Goal: Task Accomplishment & Management: Manage account settings

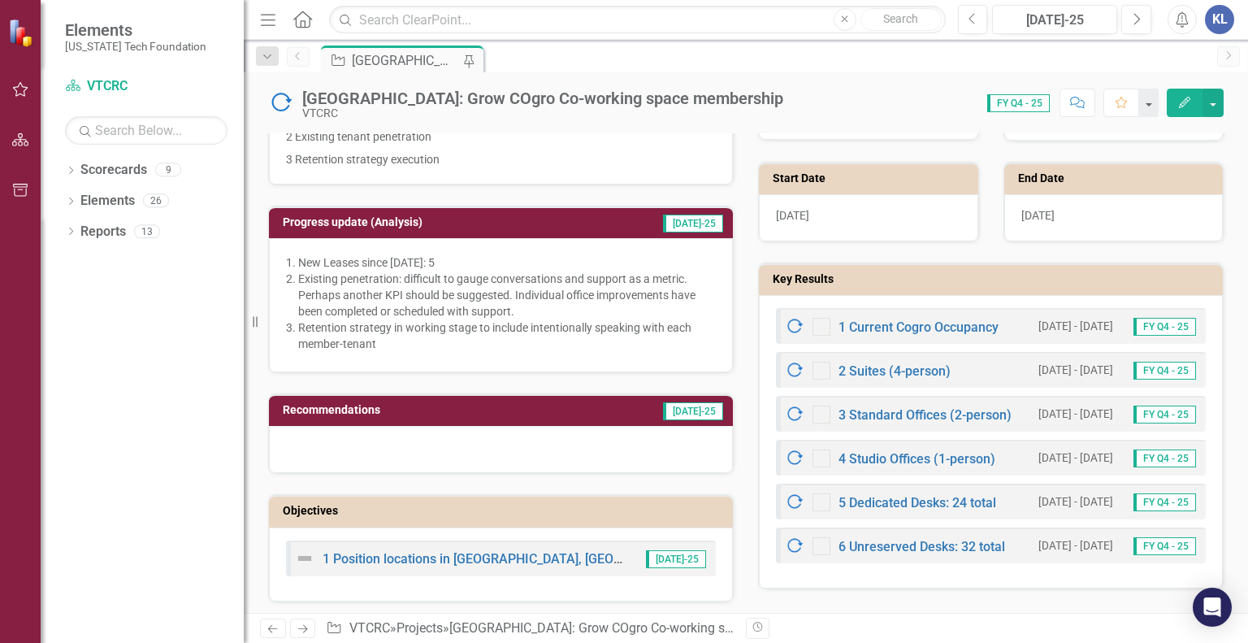
scroll to position [387, 0]
click at [900, 412] on link "3 Standard Offices (2-person)" at bounding box center [924, 414] width 173 height 15
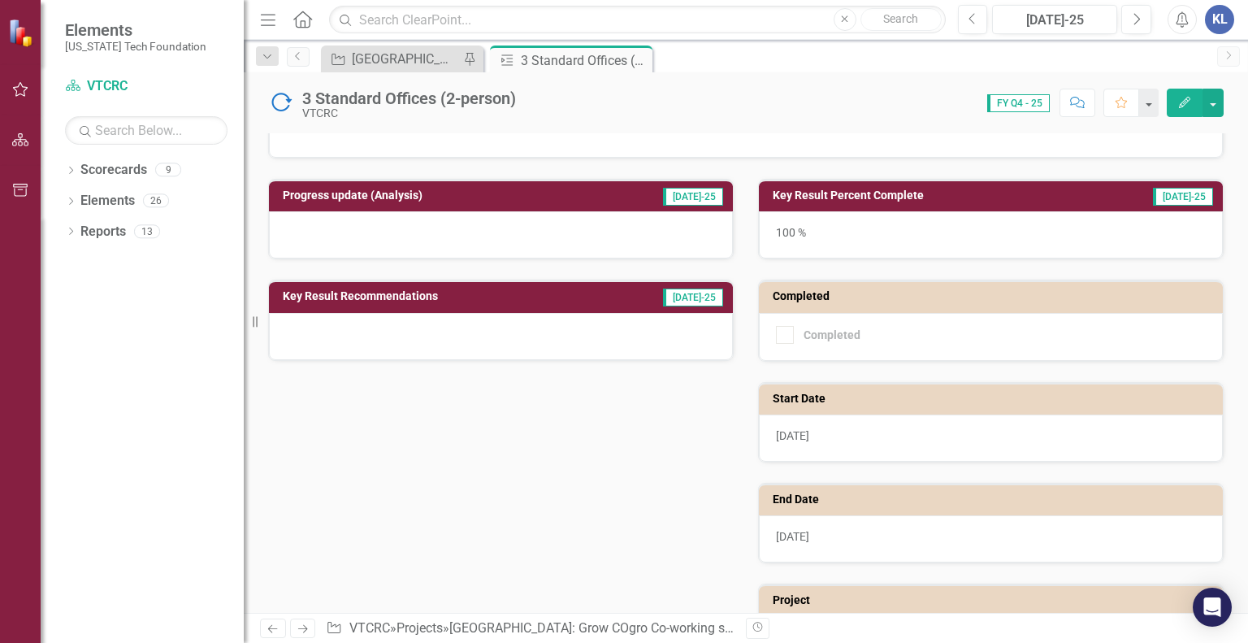
scroll to position [254, 0]
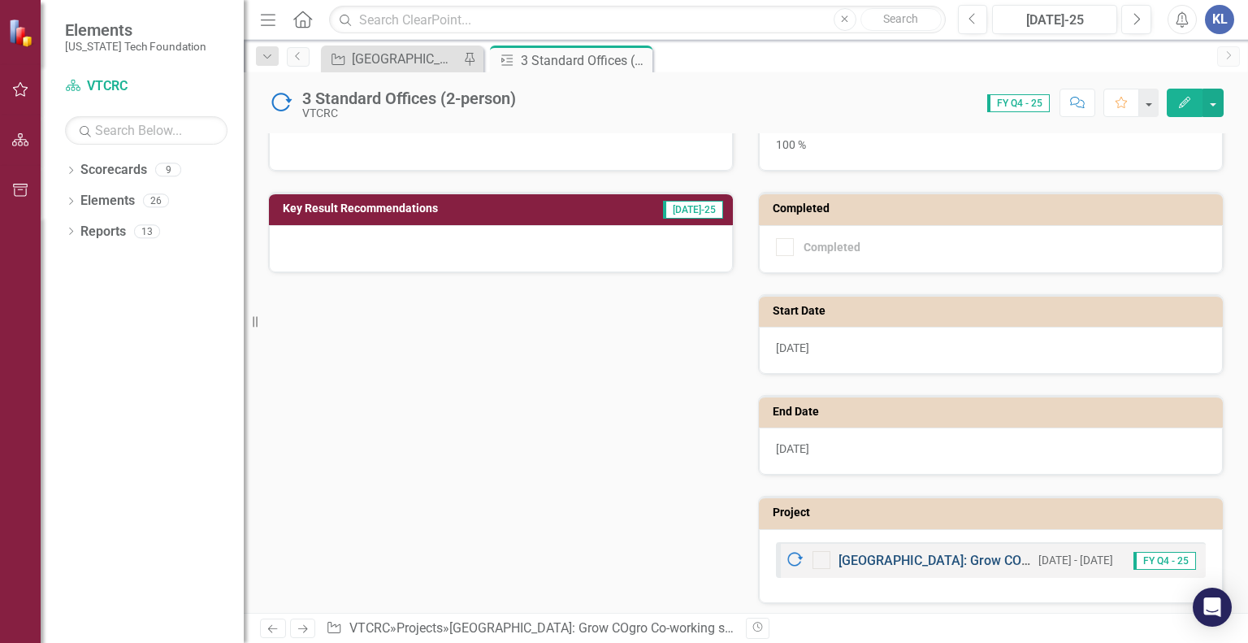
click at [876, 552] on link "[GEOGRAPHIC_DATA]: Grow COgro Co-working space membership" at bounding box center [1031, 559] width 387 height 15
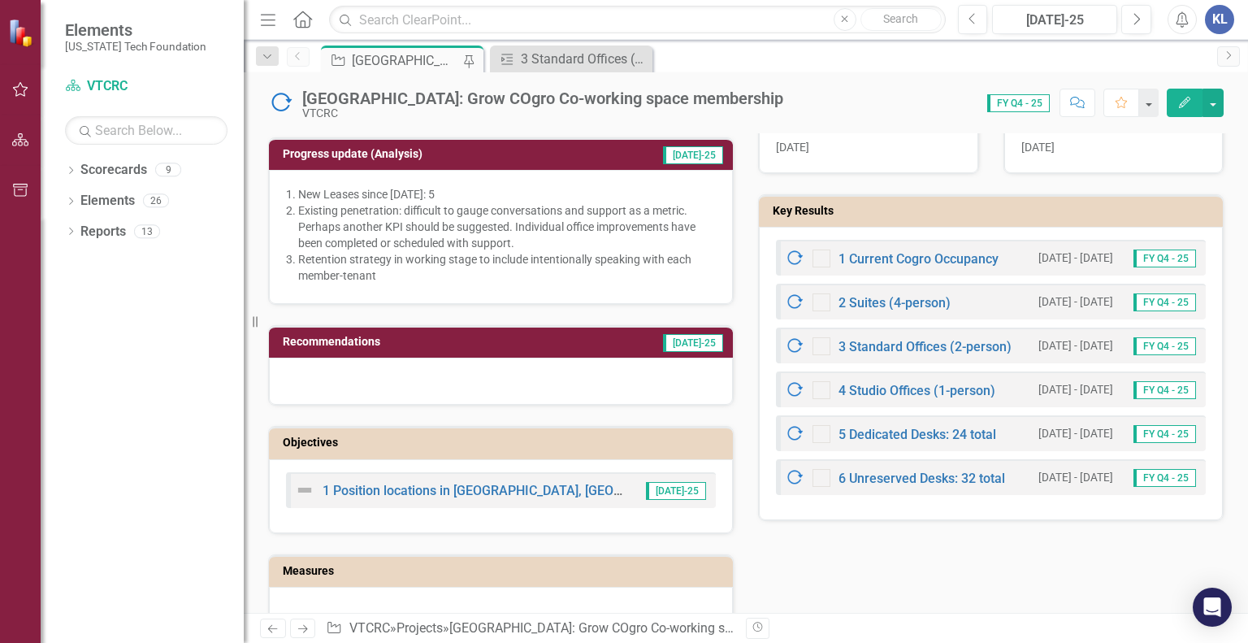
scroll to position [390, 0]
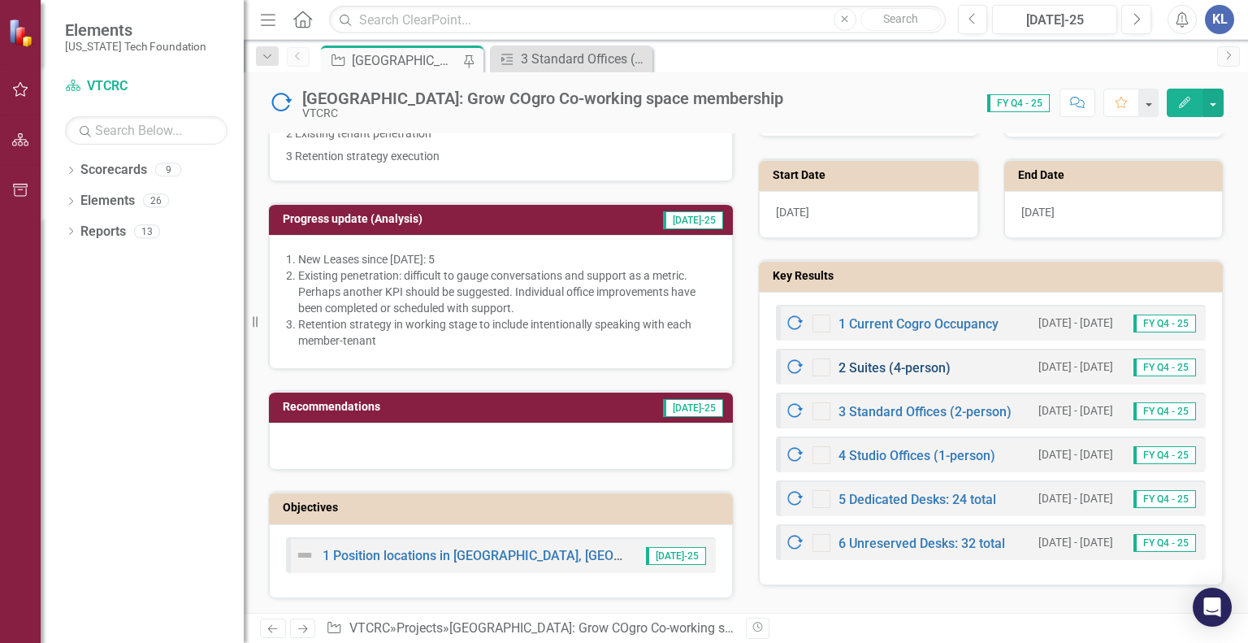
click at [885, 363] on link "2 Suites (4-person)" at bounding box center [894, 367] width 112 height 15
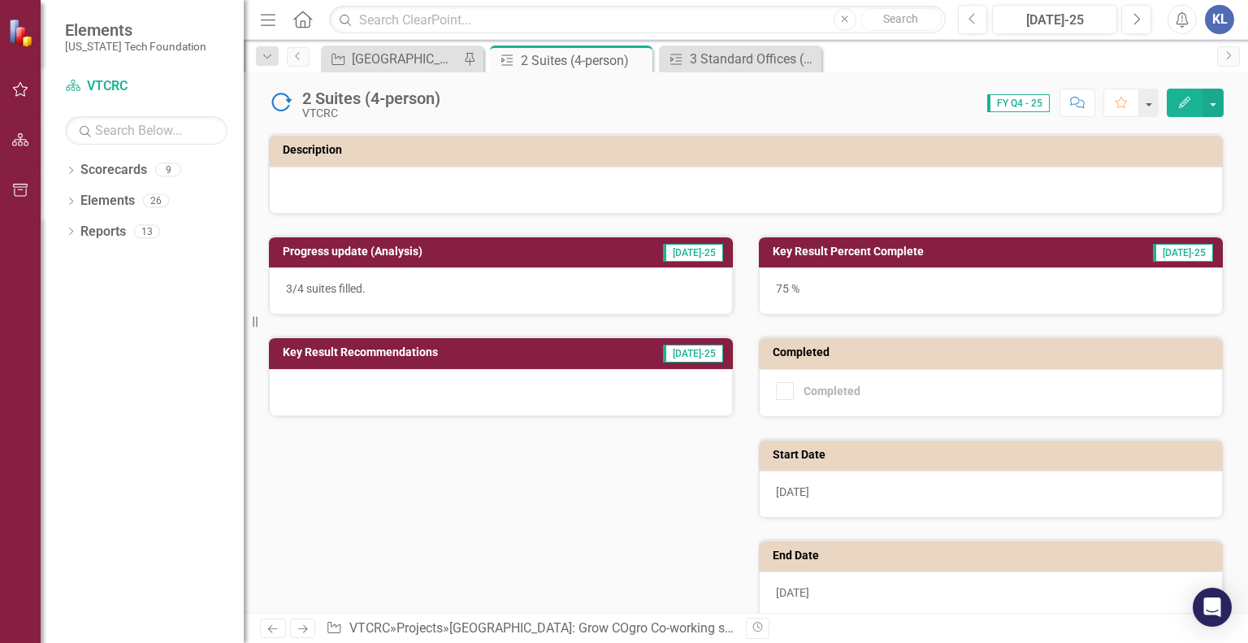
scroll to position [254, 0]
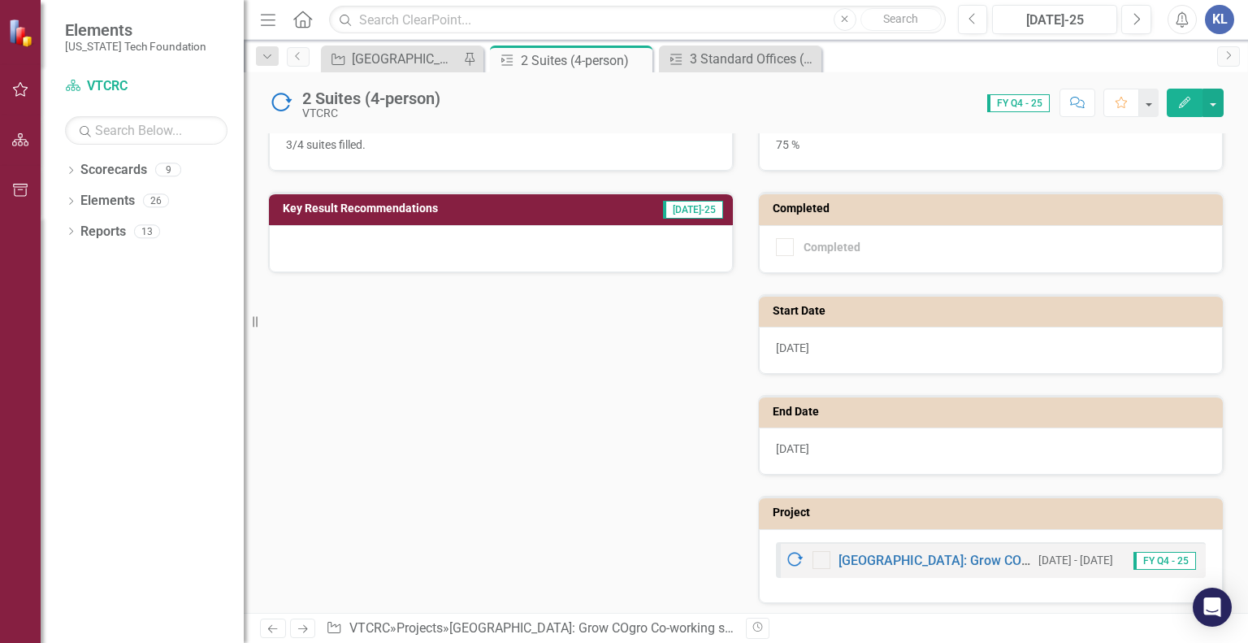
click at [891, 542] on div "Blacksburg: Grow COgro Co-working space membership 7/1/24 - 6/30/27 FY Q4 - 25" at bounding box center [991, 560] width 430 height 36
click at [873, 556] on link "[GEOGRAPHIC_DATA]: Grow COgro Co-working space membership" at bounding box center [1031, 559] width 387 height 15
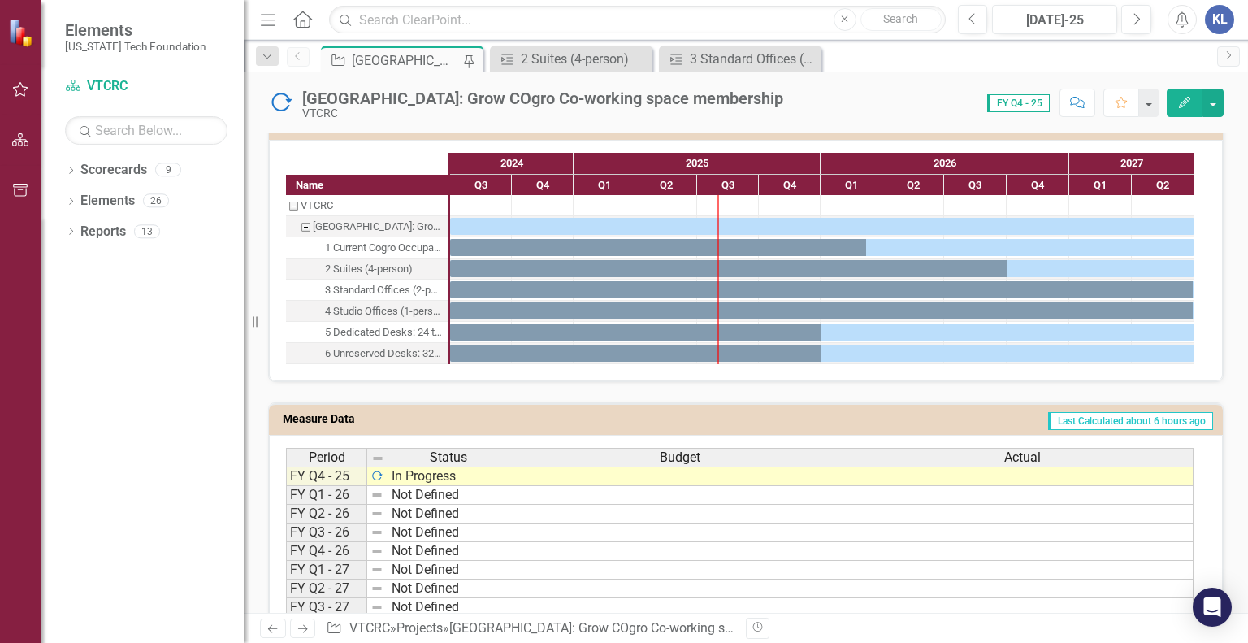
scroll to position [1059, 0]
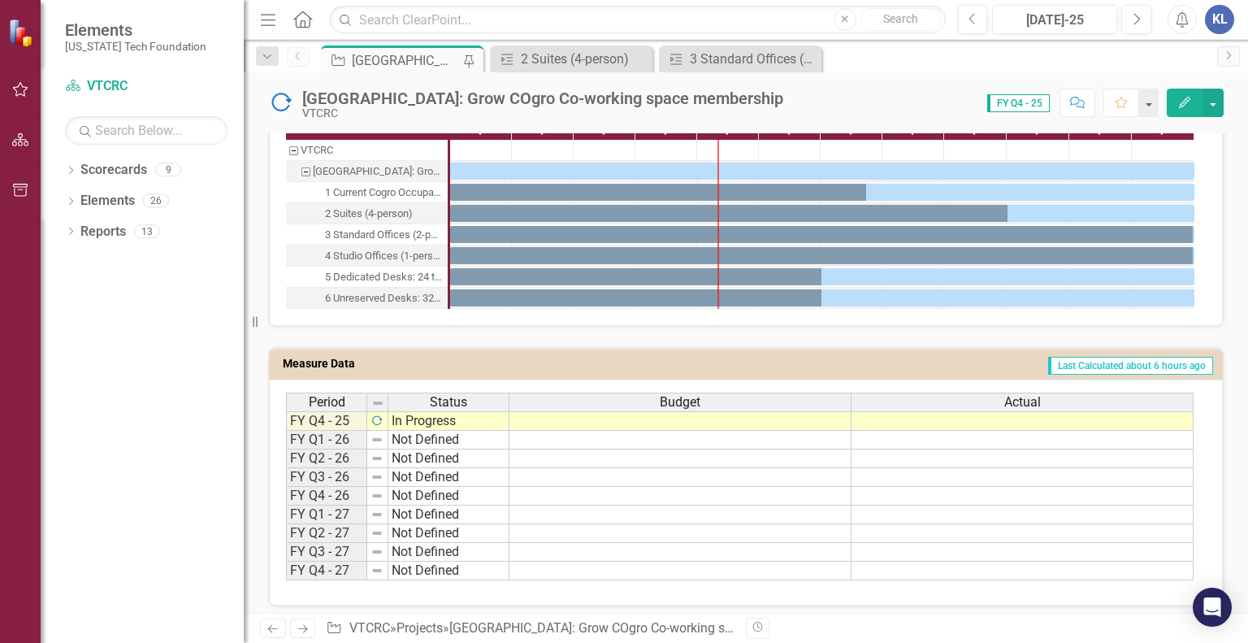
click at [451, 412] on td "In Progress" at bounding box center [448, 420] width 121 height 19
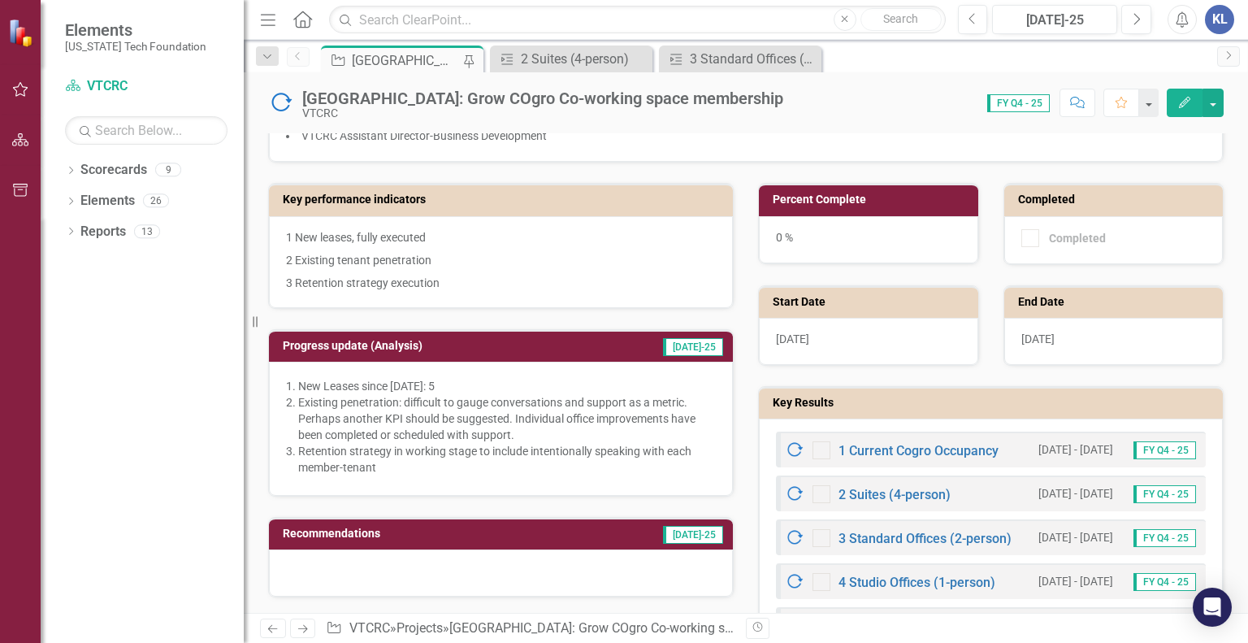
scroll to position [260, 0]
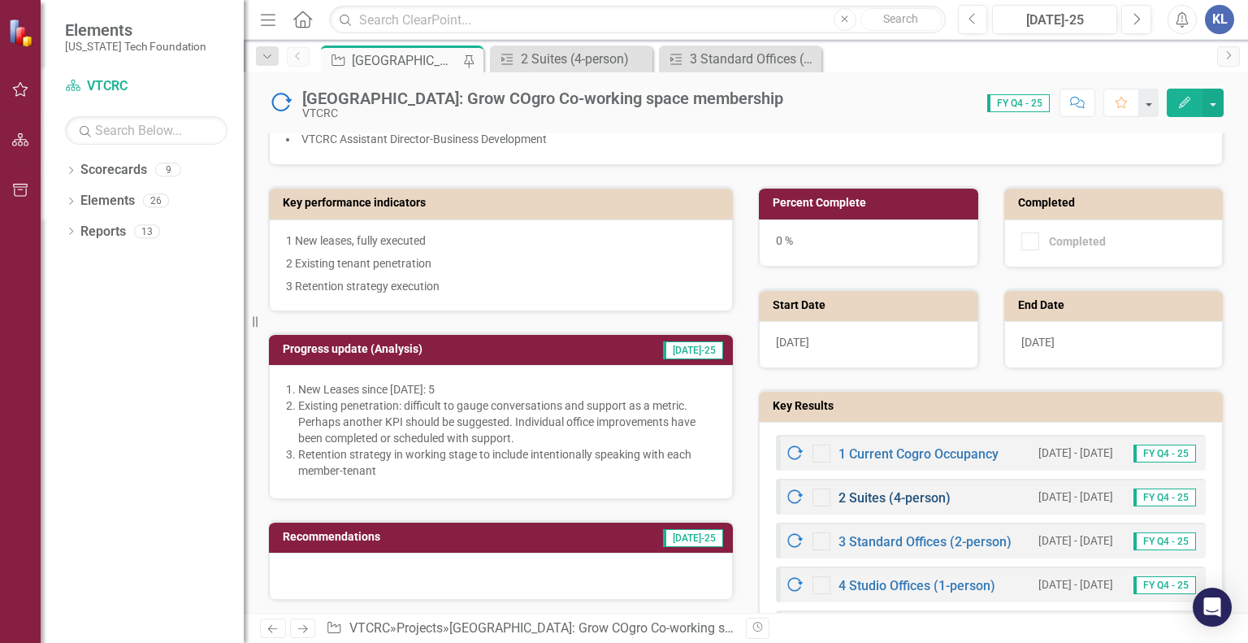
click at [879, 490] on link "2 Suites (4-person)" at bounding box center [894, 497] width 112 height 15
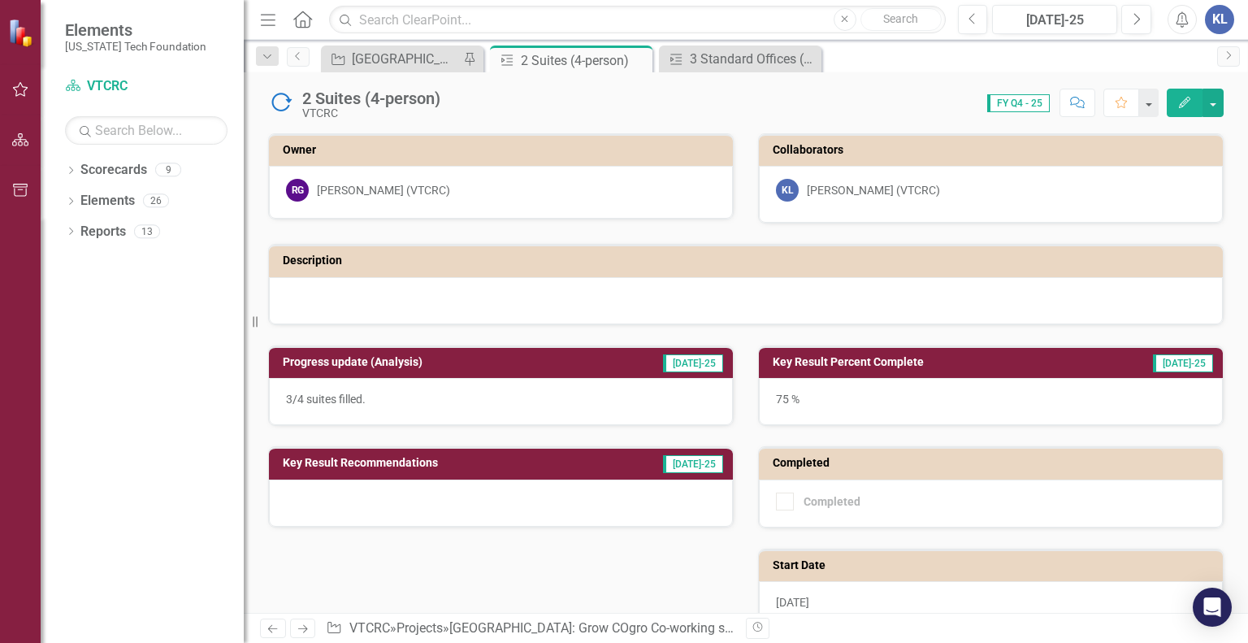
scroll to position [254, 0]
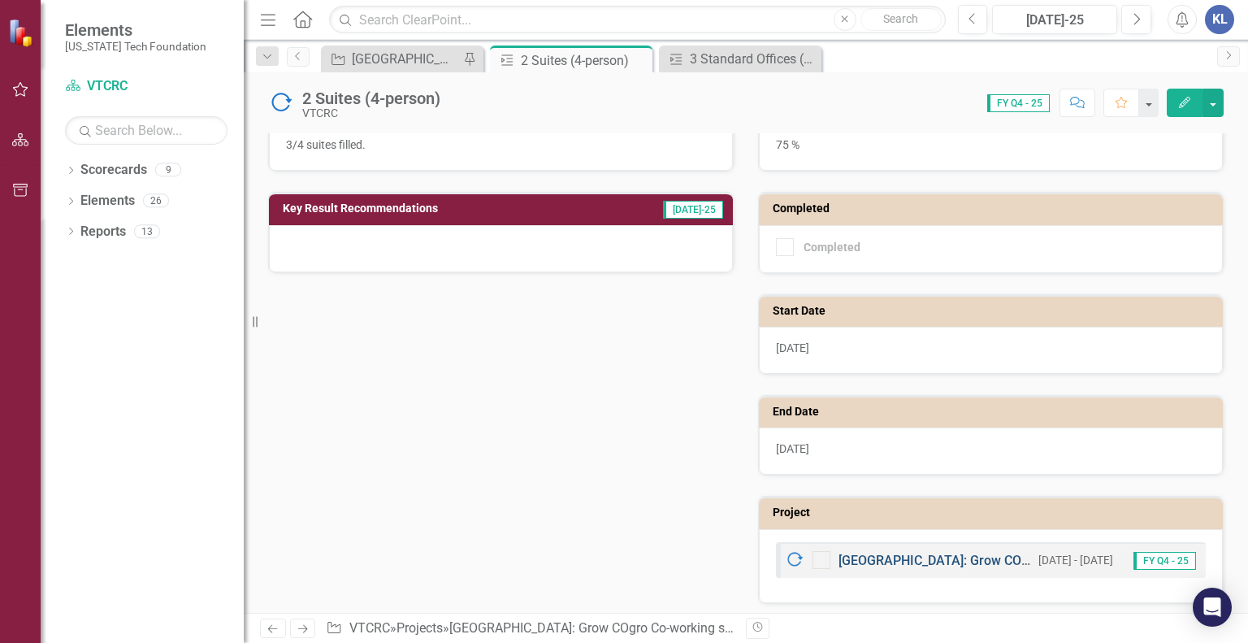
click at [909, 552] on link "[GEOGRAPHIC_DATA]: Grow COgro Co-working space membership" at bounding box center [1031, 559] width 387 height 15
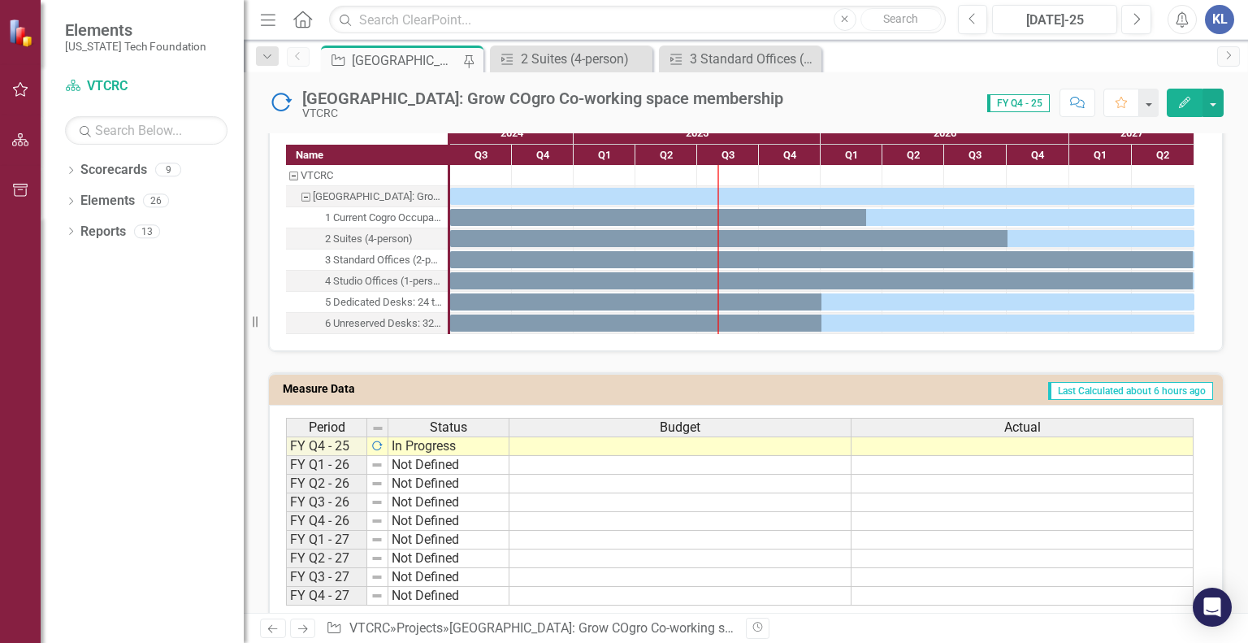
scroll to position [1033, 0]
click at [568, 62] on div "2 Suites (4-person)" at bounding box center [574, 59] width 107 height 20
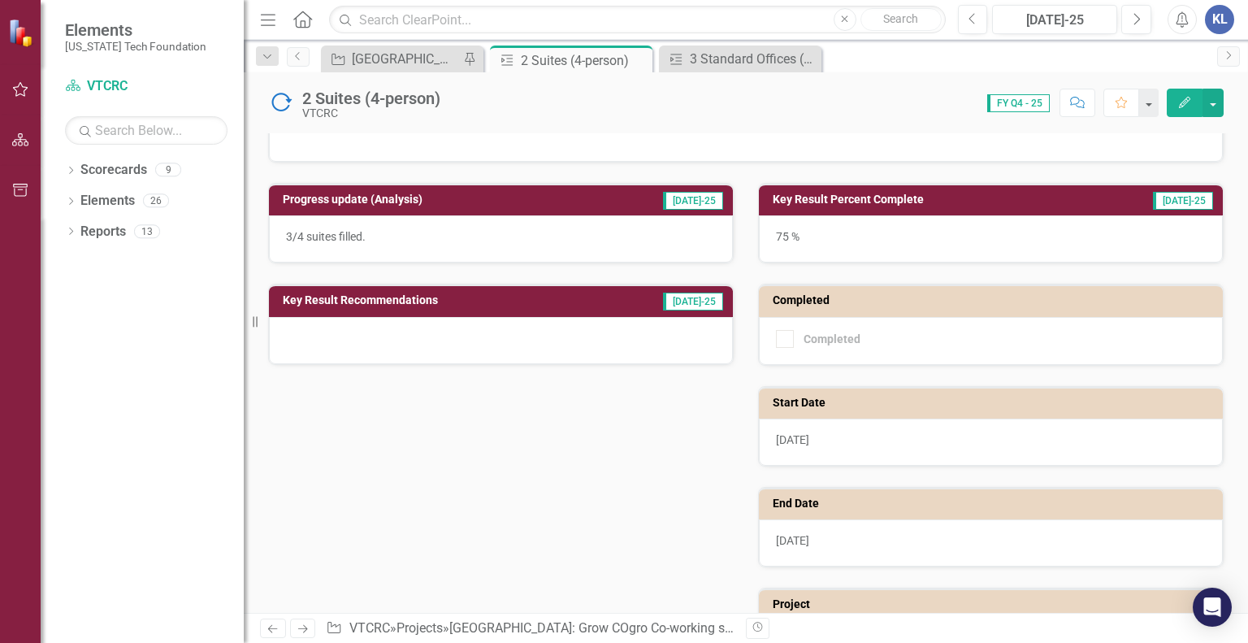
scroll to position [166, 0]
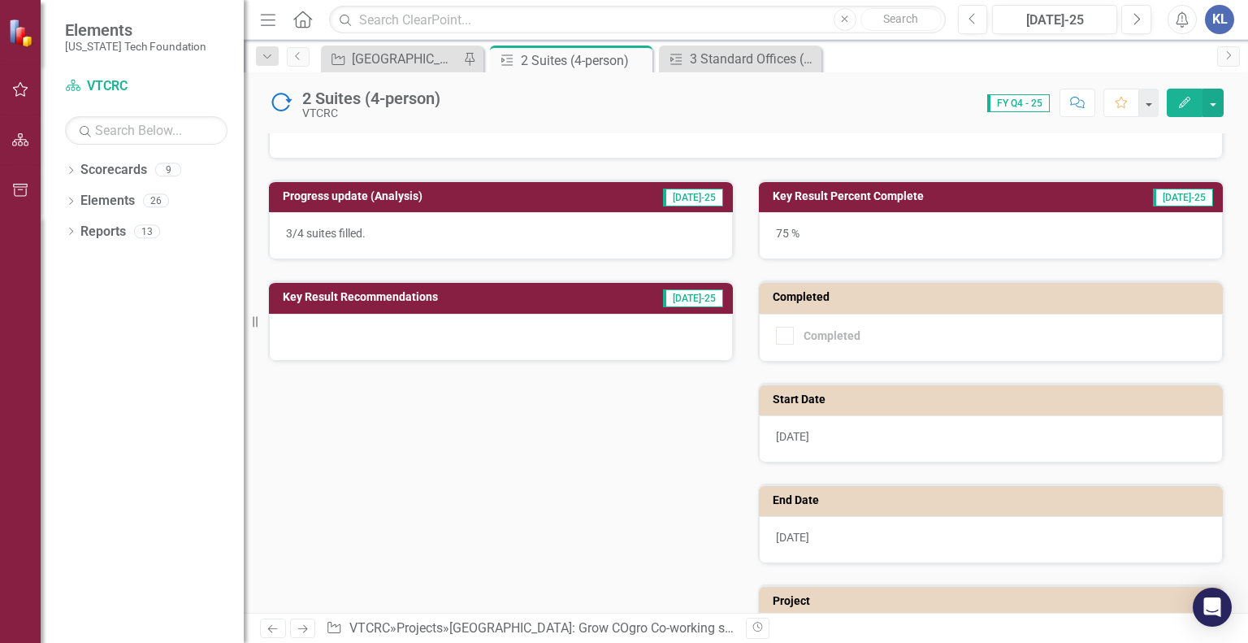
click at [861, 242] on div "75 %" at bounding box center [991, 235] width 464 height 47
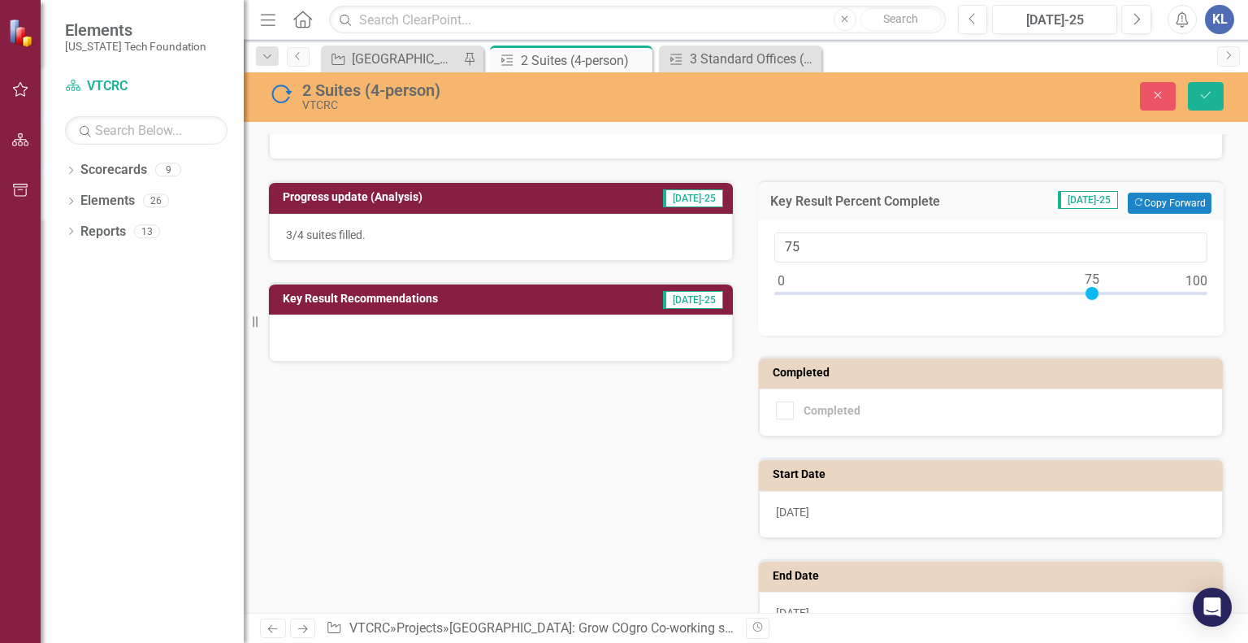
click at [1092, 201] on span "[DATE]-25" at bounding box center [1088, 200] width 60 height 18
click at [513, 243] on div "3/4 suites filled." at bounding box center [501, 237] width 464 height 47
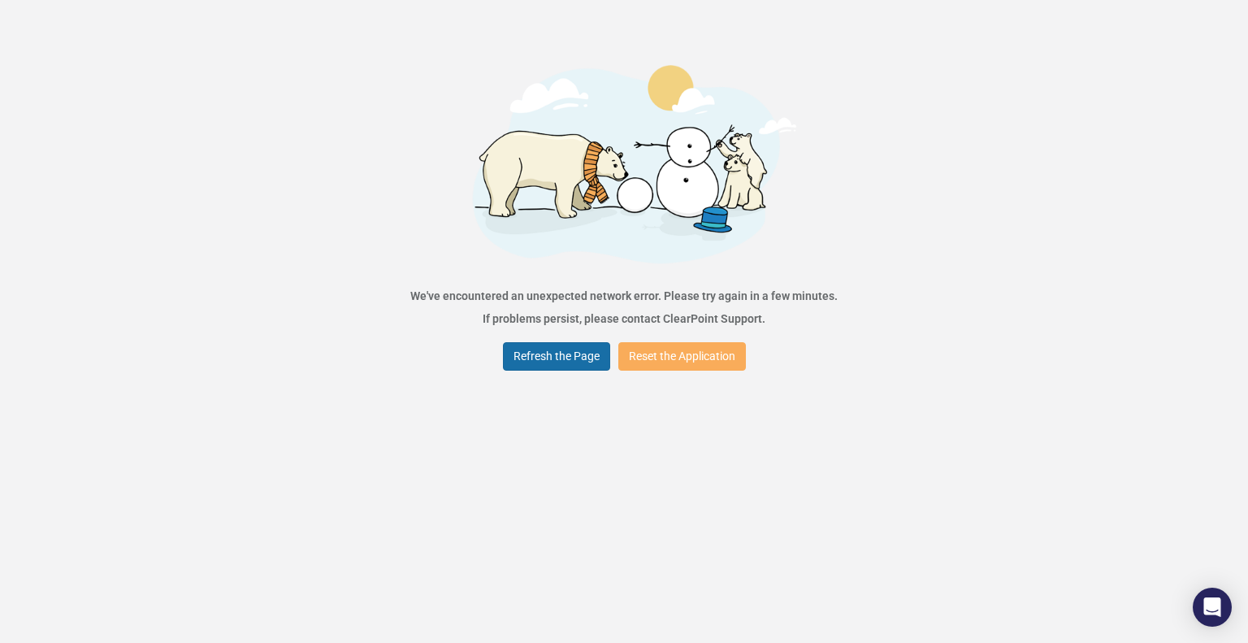
click at [554, 362] on button "Refresh the Page" at bounding box center [556, 356] width 107 height 28
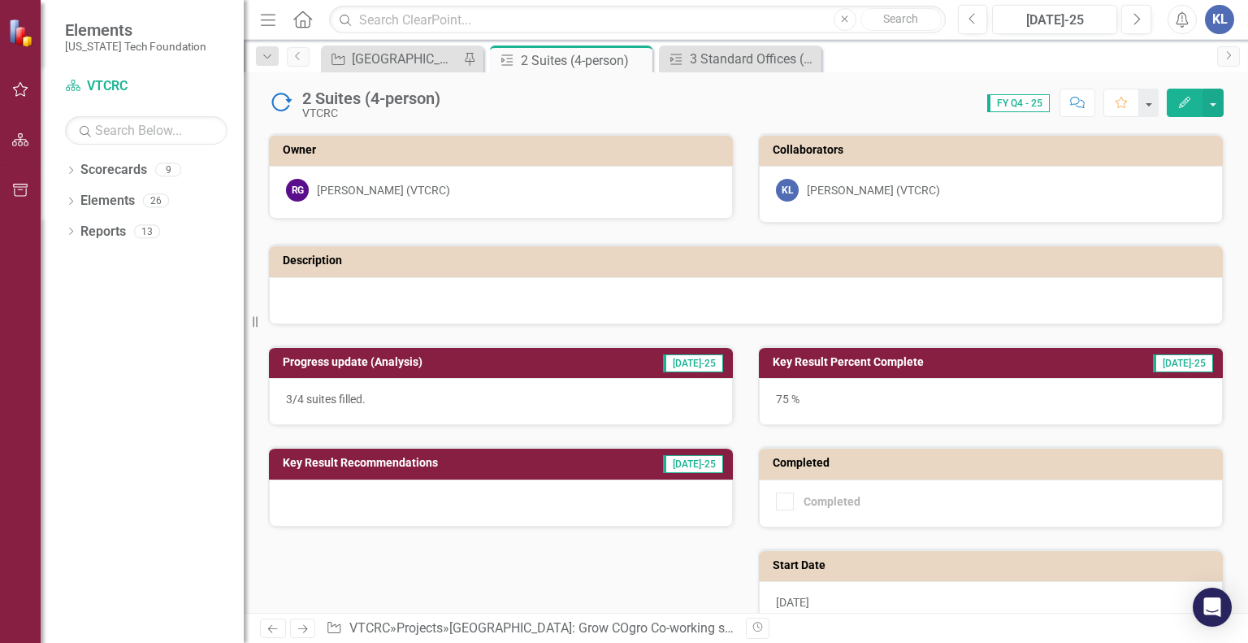
click at [747, 431] on div "Completed Completed" at bounding box center [991, 477] width 490 height 102
click at [420, 58] on div "[GEOGRAPHIC_DATA]: Grow COgro Co-working space membership" at bounding box center [405, 59] width 107 height 20
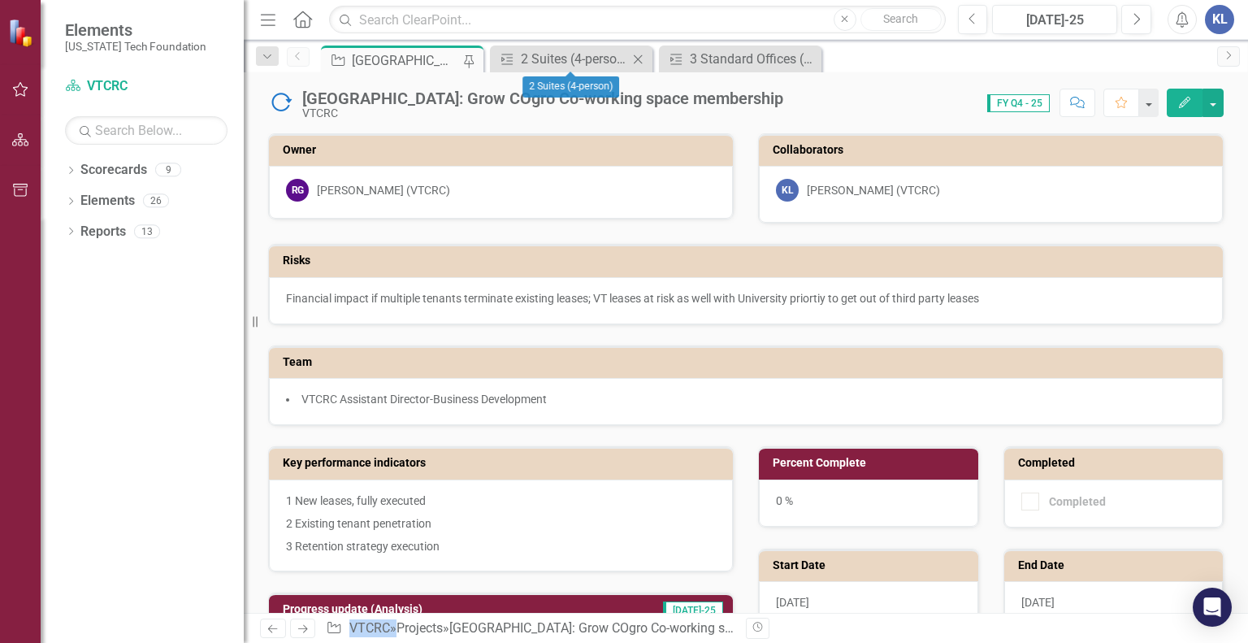
click at [640, 57] on icon "Close" at bounding box center [638, 59] width 16 height 13
click at [637, 57] on icon "Close" at bounding box center [638, 59] width 16 height 13
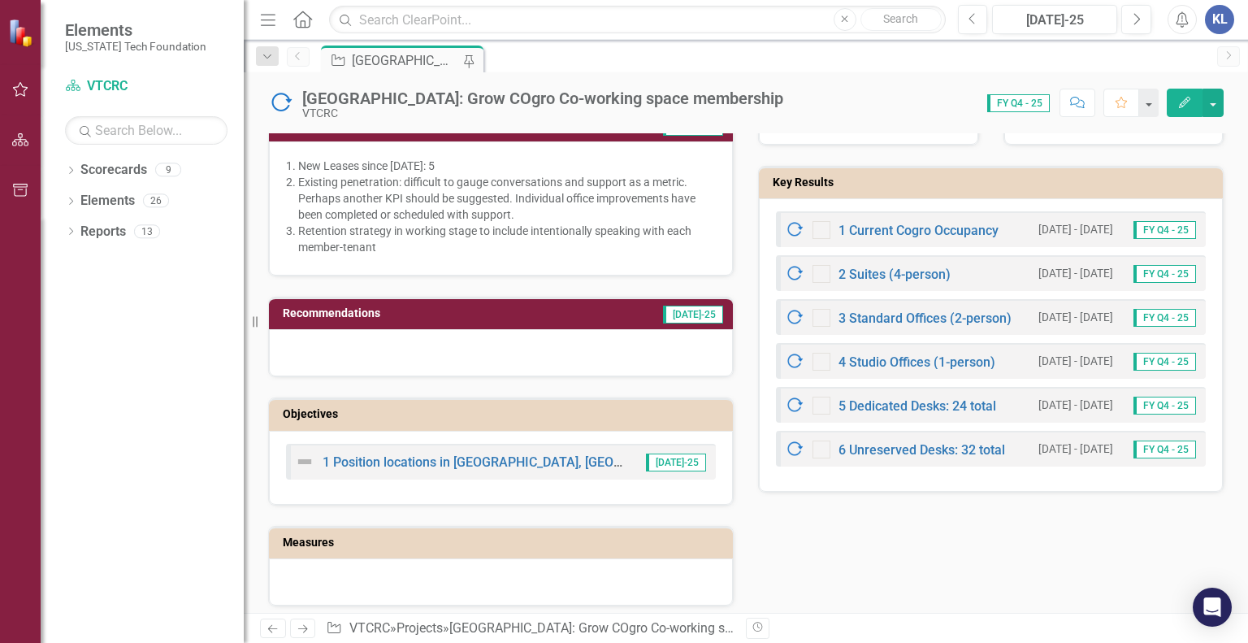
scroll to position [484, 0]
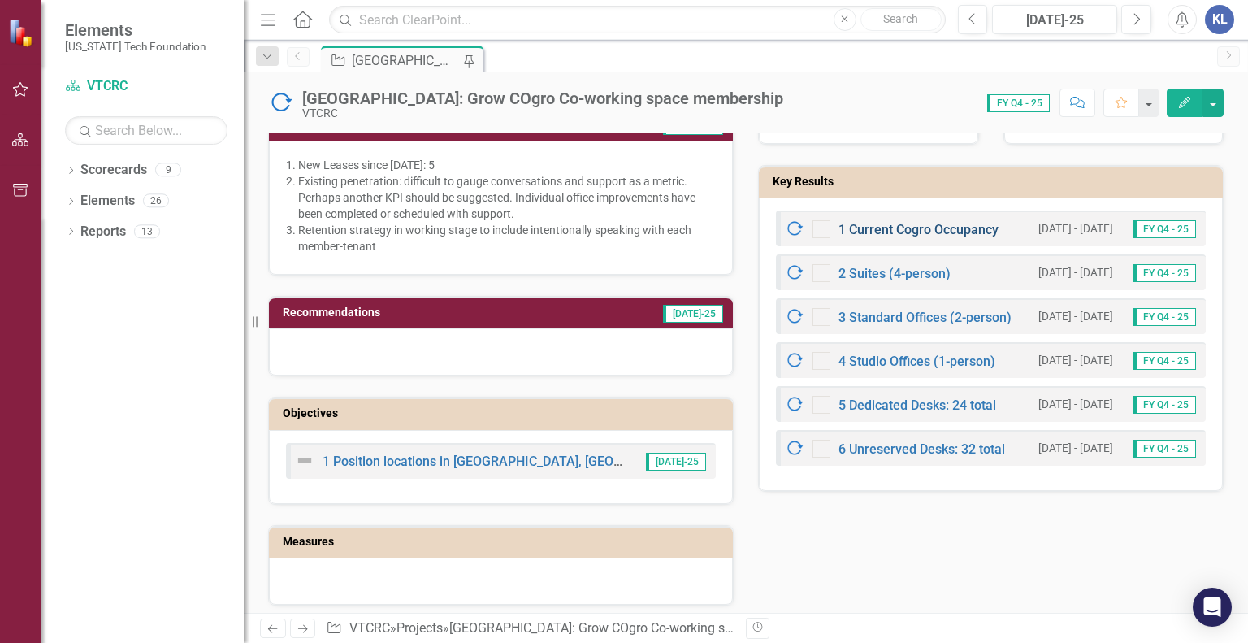
click at [889, 222] on link "1 Current Cogro Occupancy" at bounding box center [918, 229] width 160 height 15
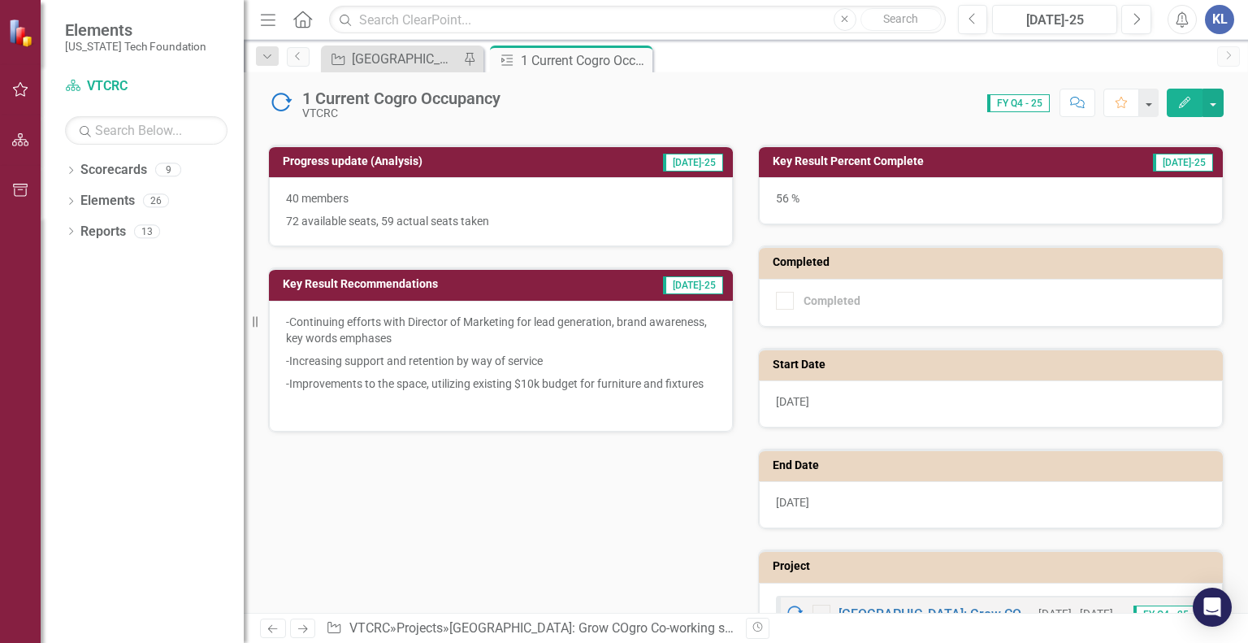
scroll to position [190, 0]
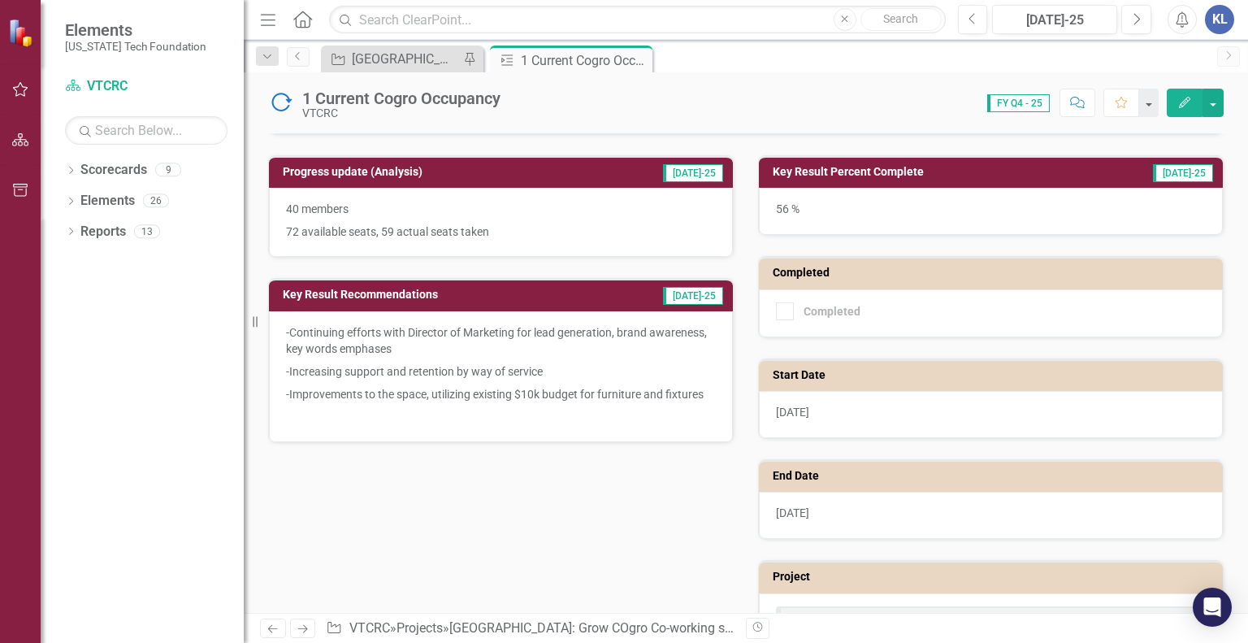
click at [842, 211] on div "56 %" at bounding box center [991, 211] width 464 height 47
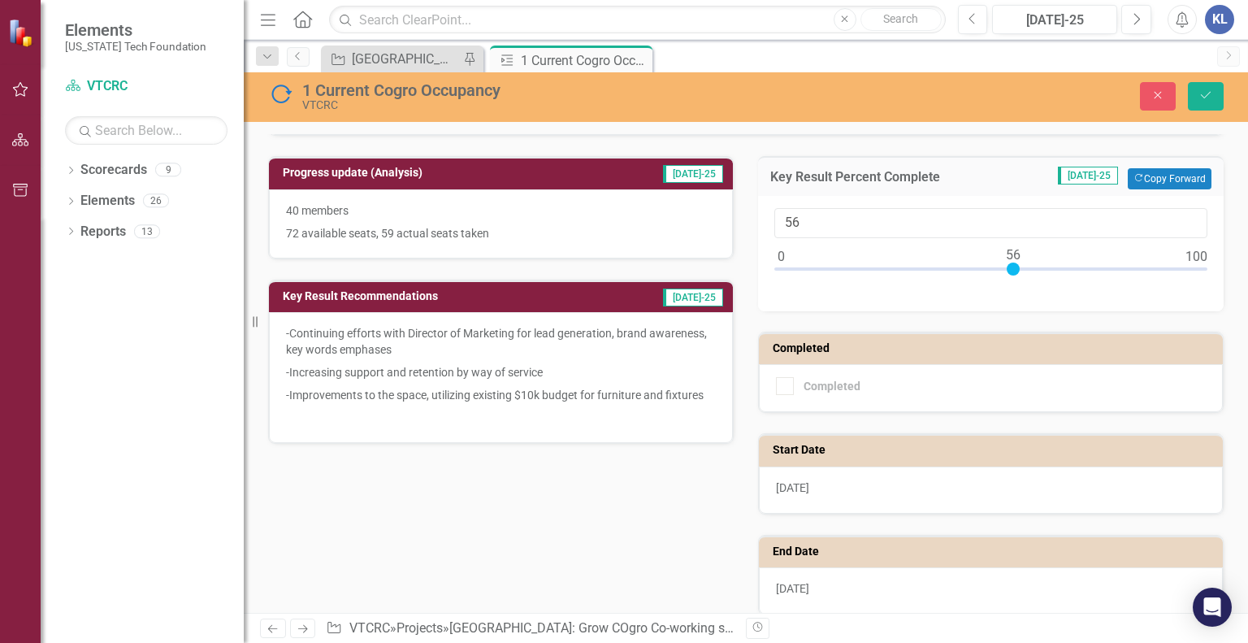
click at [1080, 174] on span "[DATE]-25" at bounding box center [1088, 176] width 60 height 18
click at [1006, 168] on td "Jul-25 Copy Forward Copy Forward" at bounding box center [1107, 178] width 210 height 21
click at [861, 253] on div "56" at bounding box center [990, 245] width 433 height 75
click at [911, 232] on input "56" at bounding box center [990, 223] width 433 height 30
click at [906, 249] on div "56" at bounding box center [990, 245] width 433 height 75
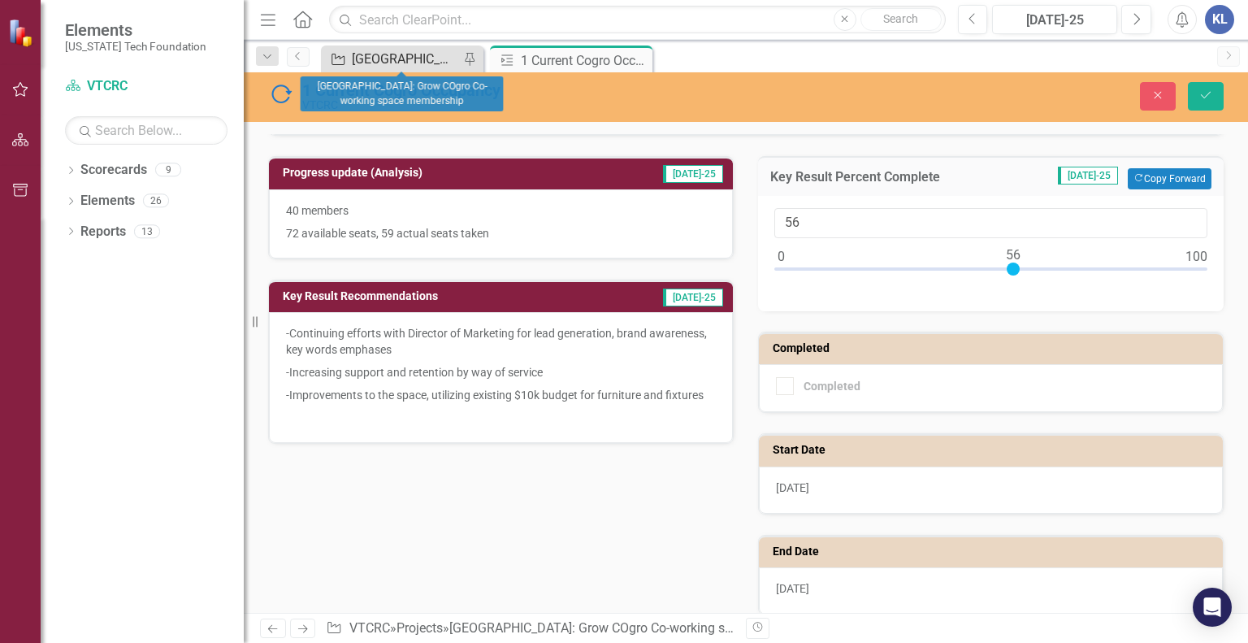
click at [418, 61] on div "[GEOGRAPHIC_DATA]: Grow COgro Co-working space membership" at bounding box center [405, 59] width 107 height 20
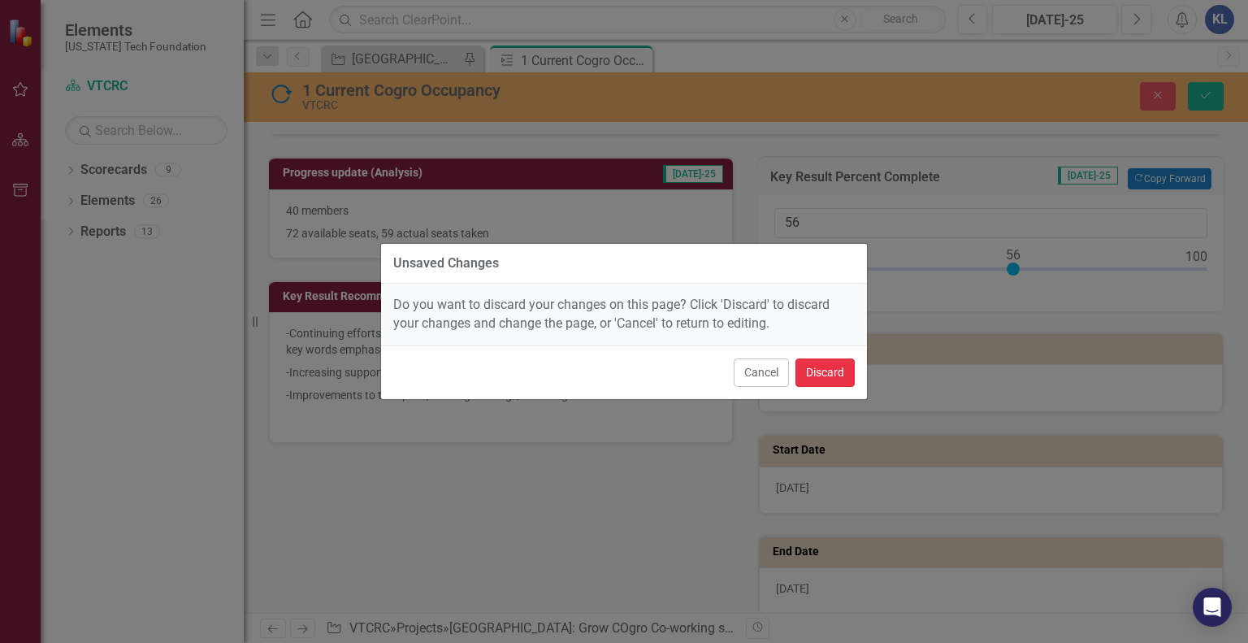
click at [824, 375] on button "Discard" at bounding box center [824, 372] width 59 height 28
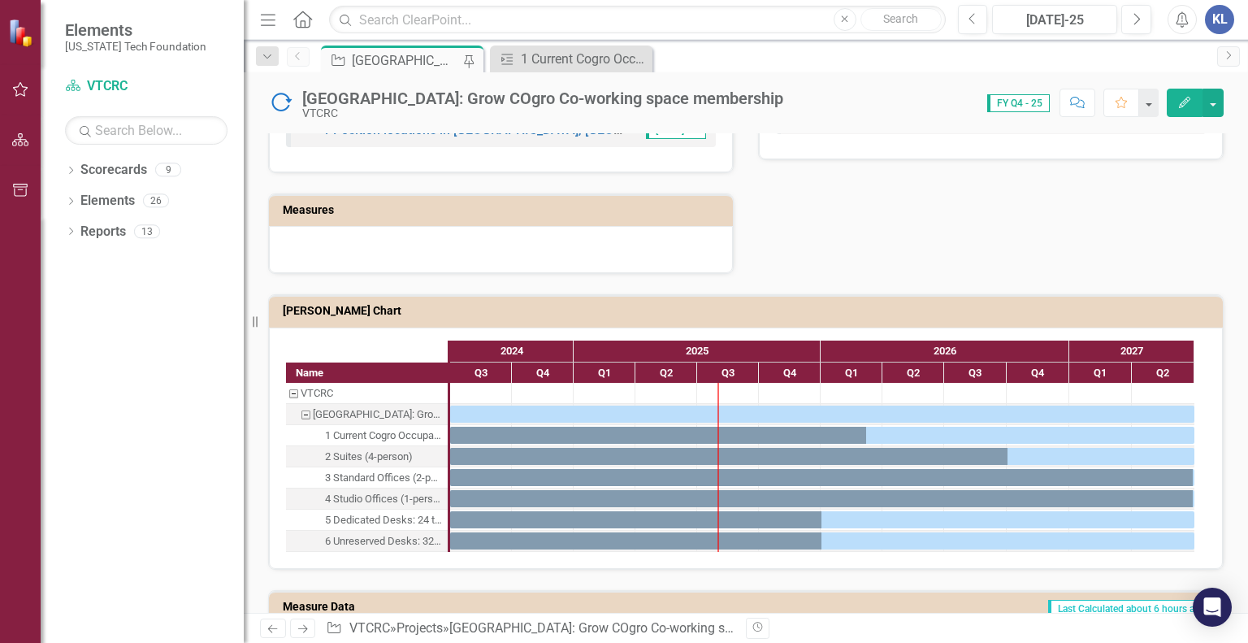
scroll to position [1059, 0]
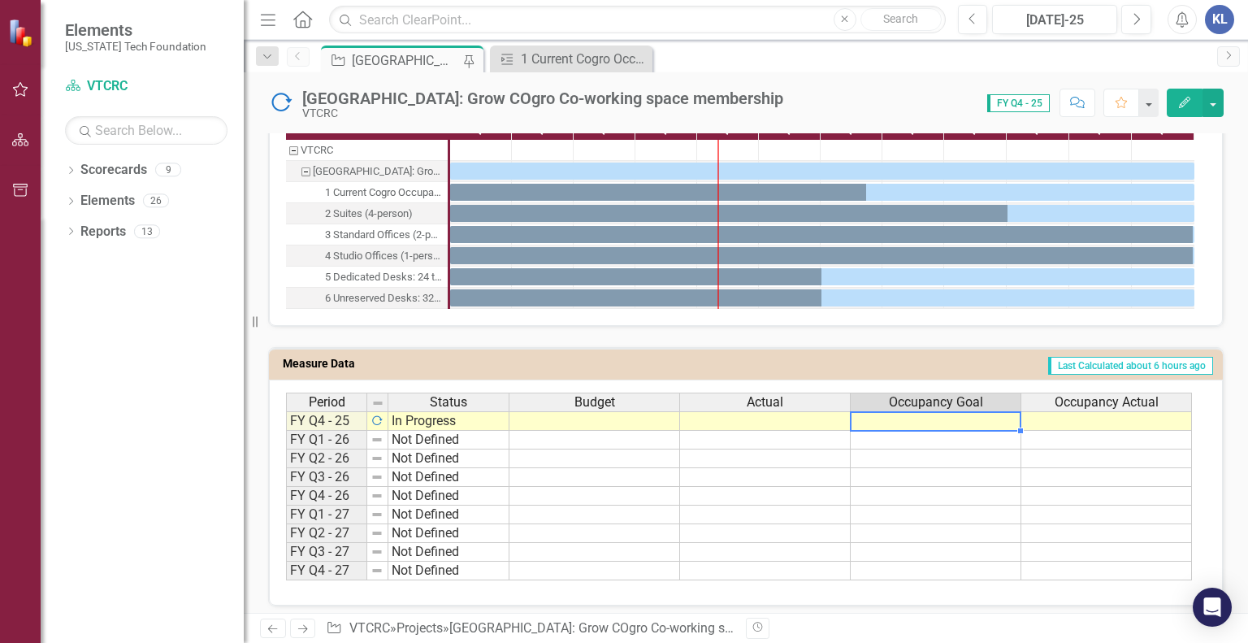
click at [947, 414] on td at bounding box center [936, 420] width 171 height 19
type textarea "60"
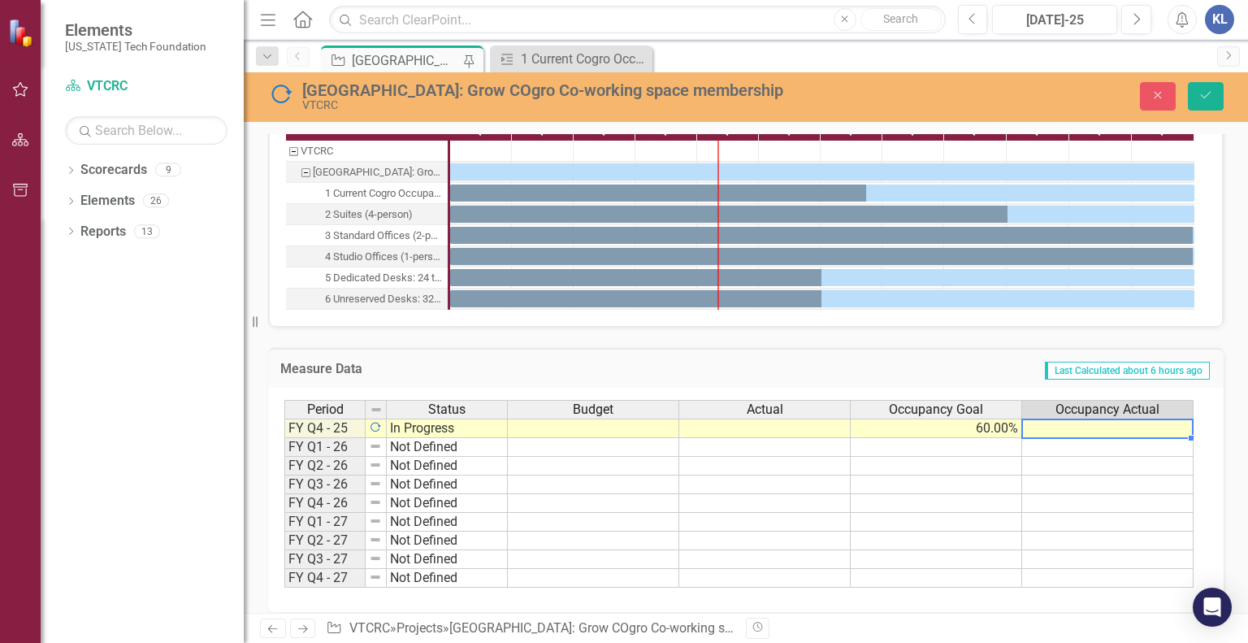
type textarea "56"
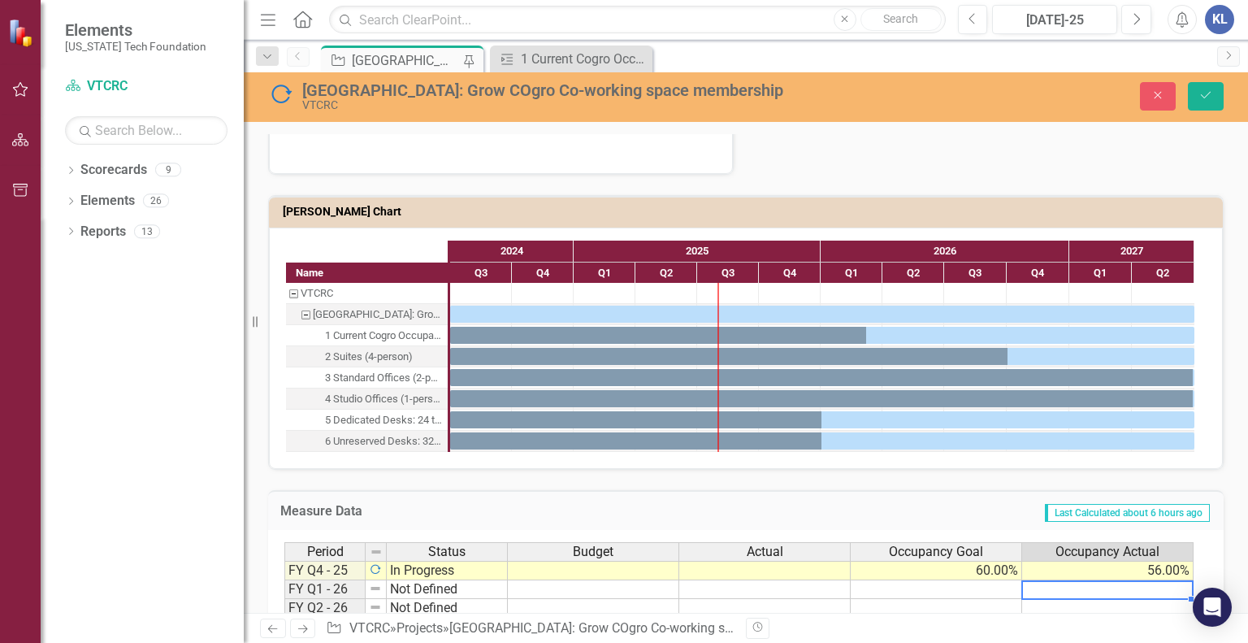
scroll to position [915, 0]
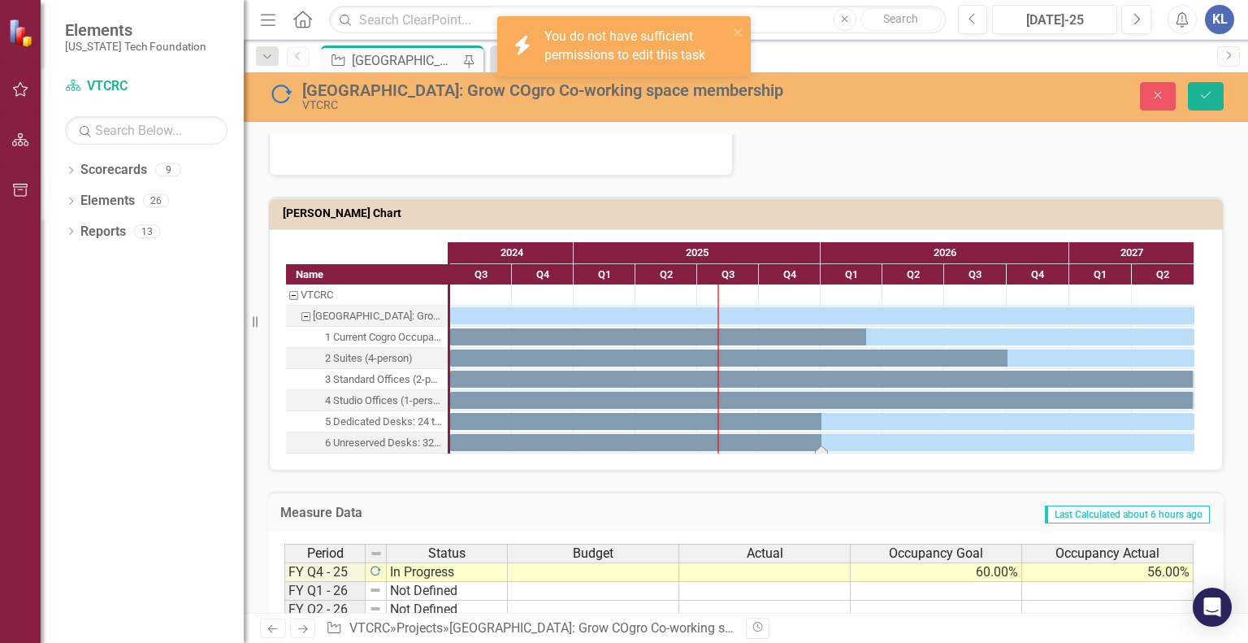
drag, startPoint x: 821, startPoint y: 443, endPoint x: 765, endPoint y: 442, distance: 56.1
click at [765, 442] on div "Task: Start date: 2024-07-01 End date: 2027-06-30" at bounding box center [822, 442] width 744 height 17
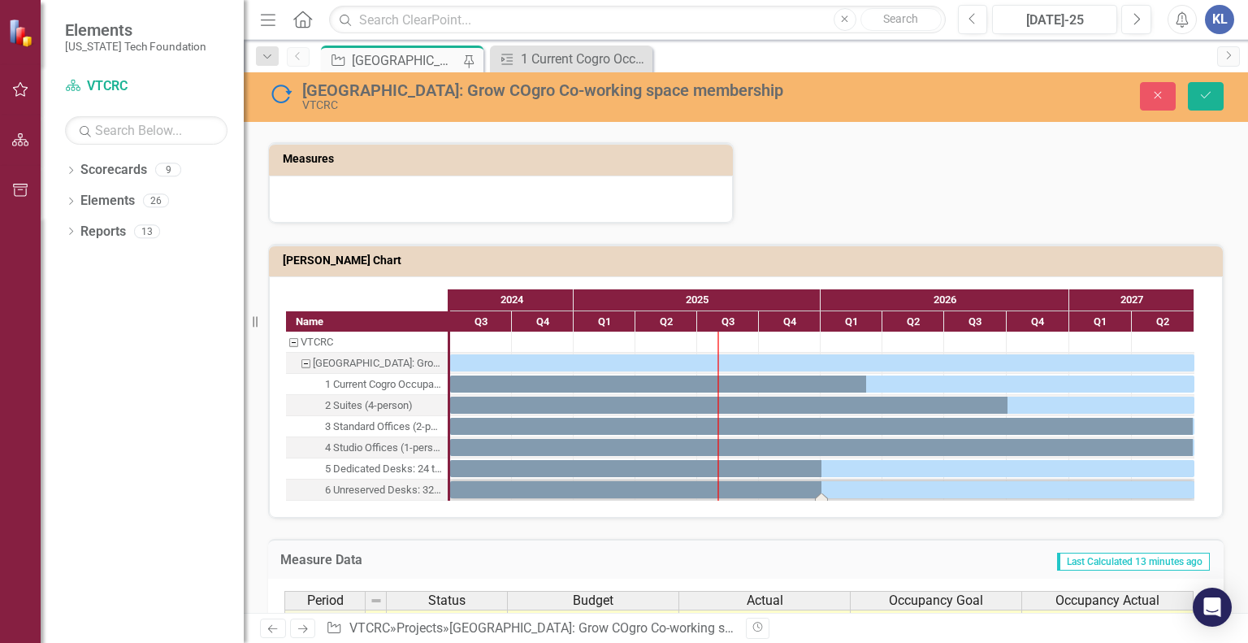
click at [851, 481] on div "Task: Start date: 2024-07-01 End date: 2027-06-30" at bounding box center [822, 489] width 744 height 17
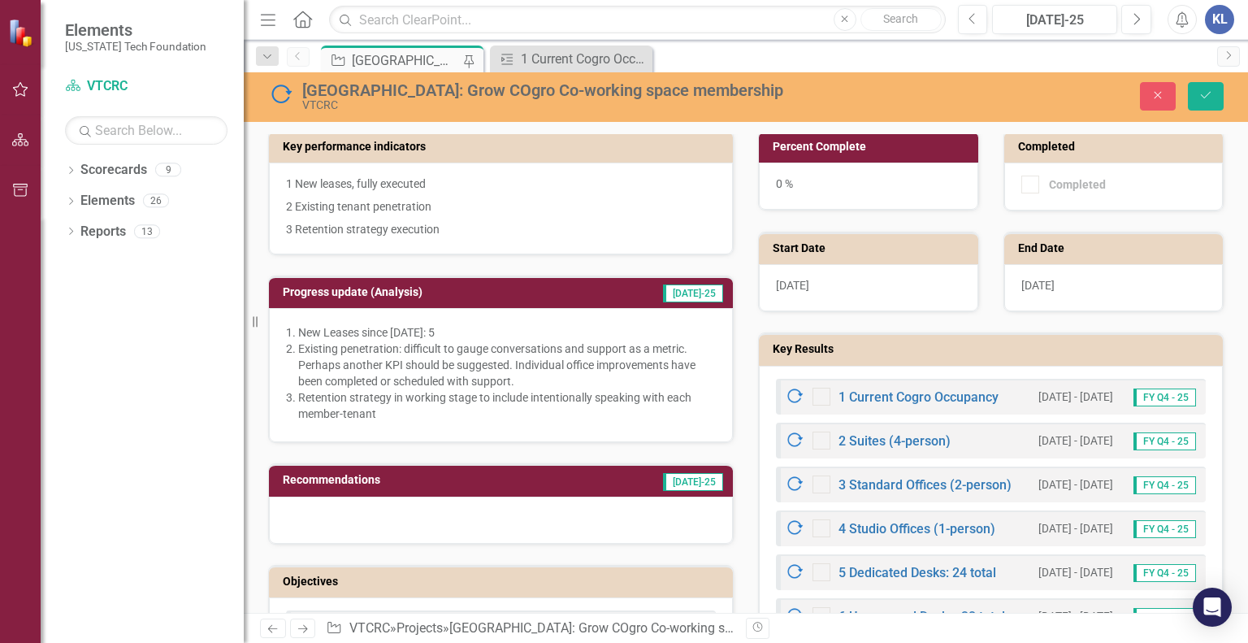
scroll to position [237, 0]
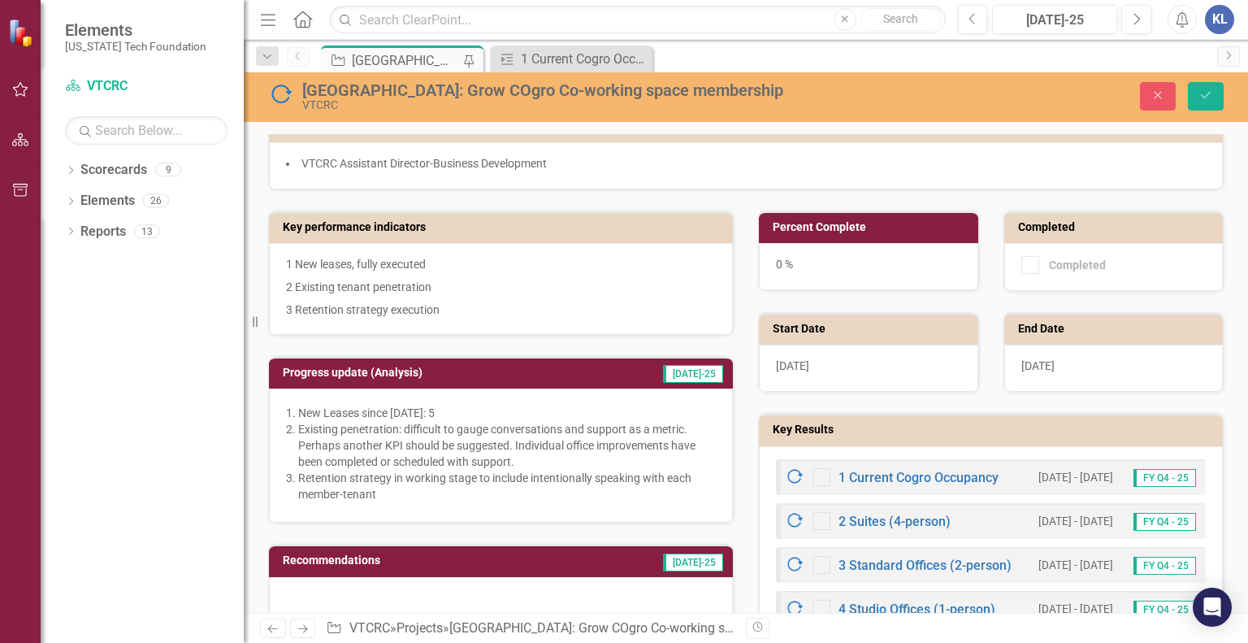
click at [806, 262] on div "0 %" at bounding box center [868, 266] width 219 height 47
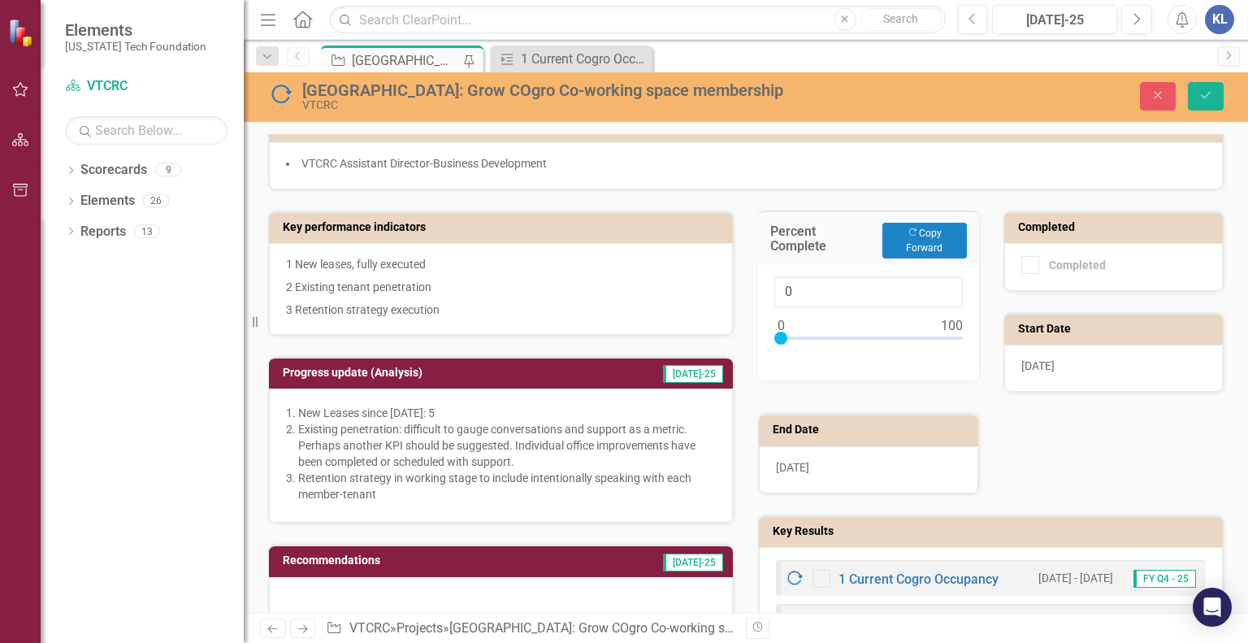
click at [746, 240] on div "Percent Complete Copy Forward Copy Forward 0" at bounding box center [868, 285] width 245 height 190
click at [746, 258] on div "Percent Complete Copy Forward Copy Forward 0" at bounding box center [868, 285] width 245 height 190
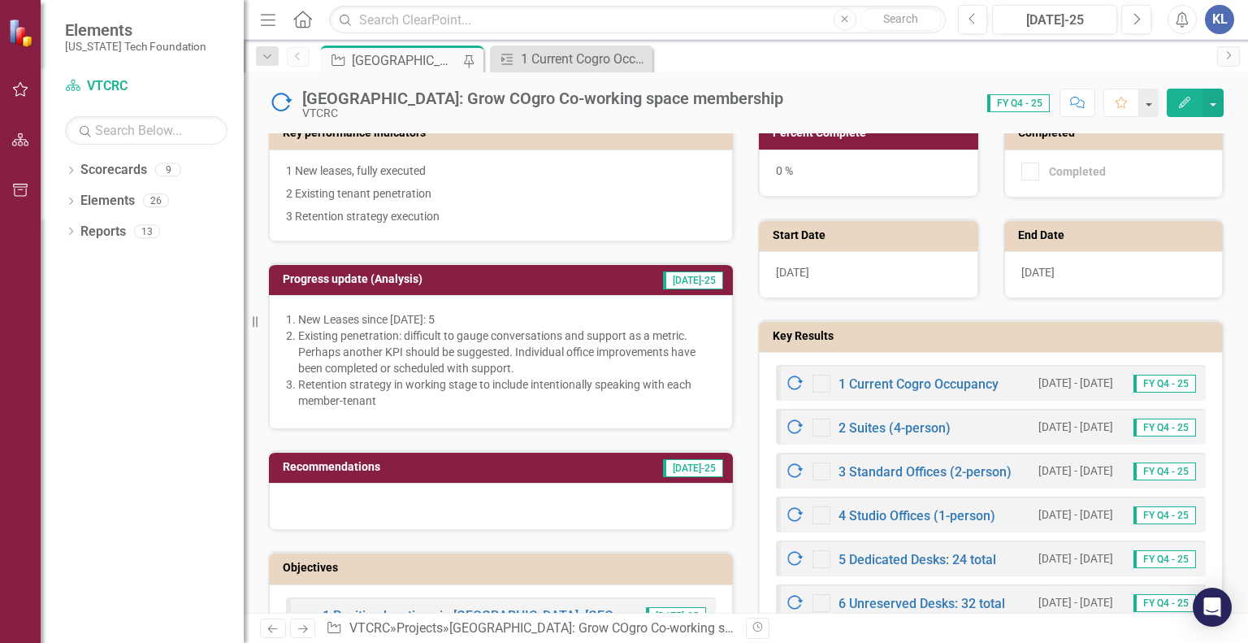
scroll to position [328, 0]
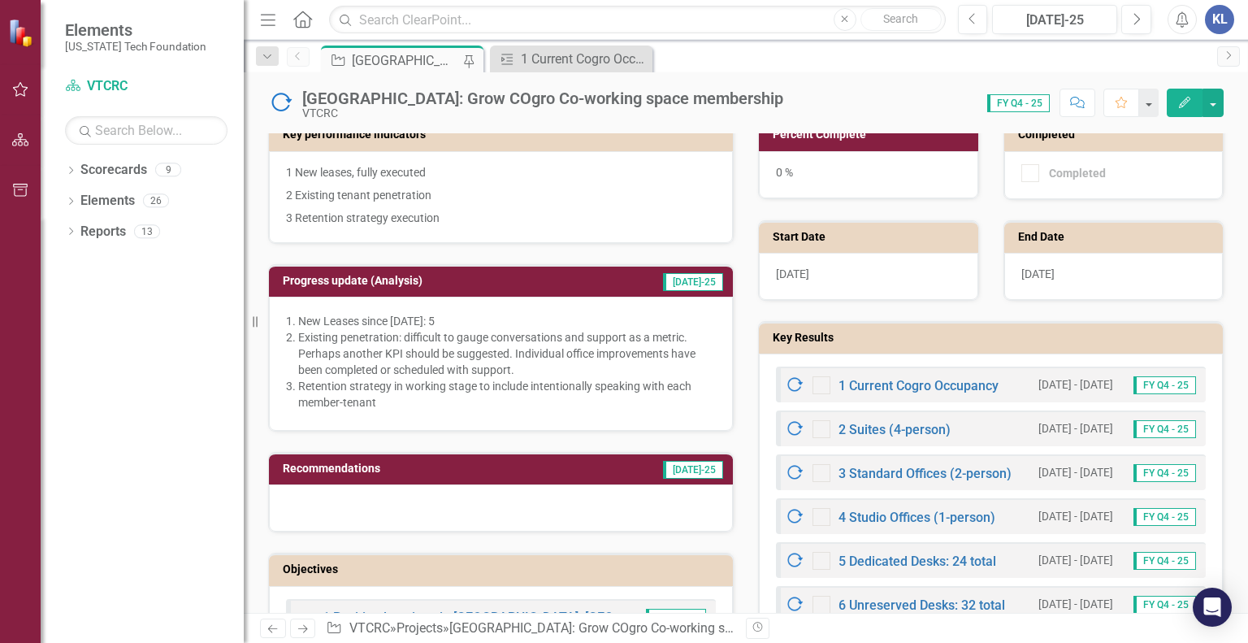
click at [1180, 97] on icon "Edit" at bounding box center [1184, 102] width 15 height 11
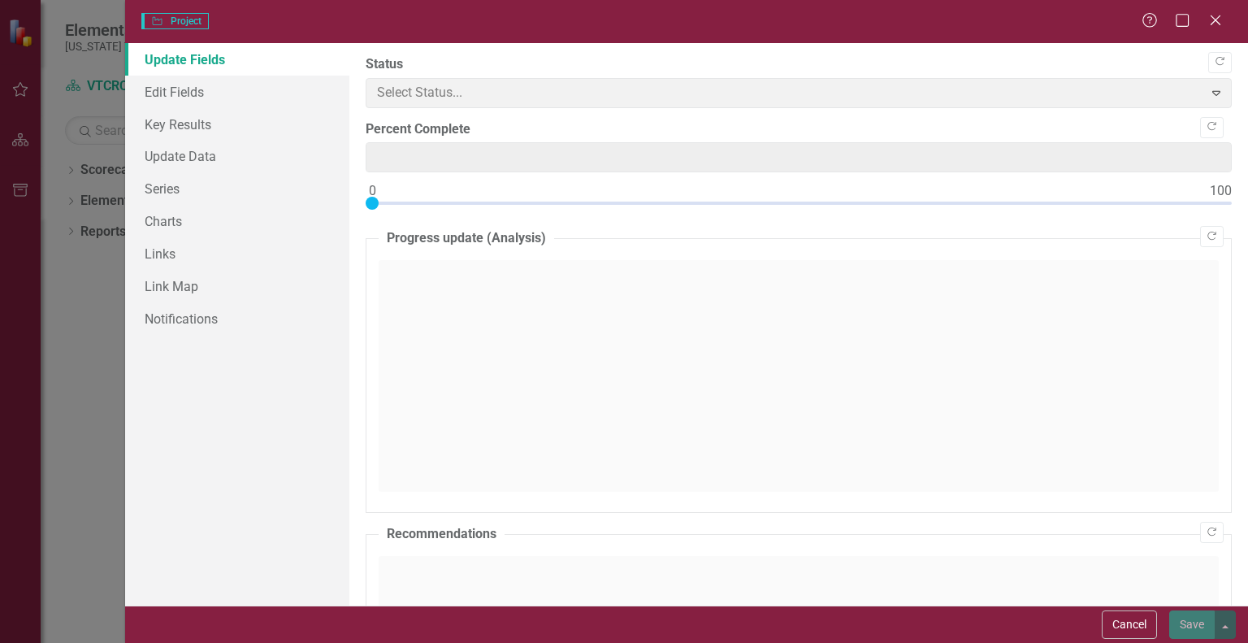
type input "0"
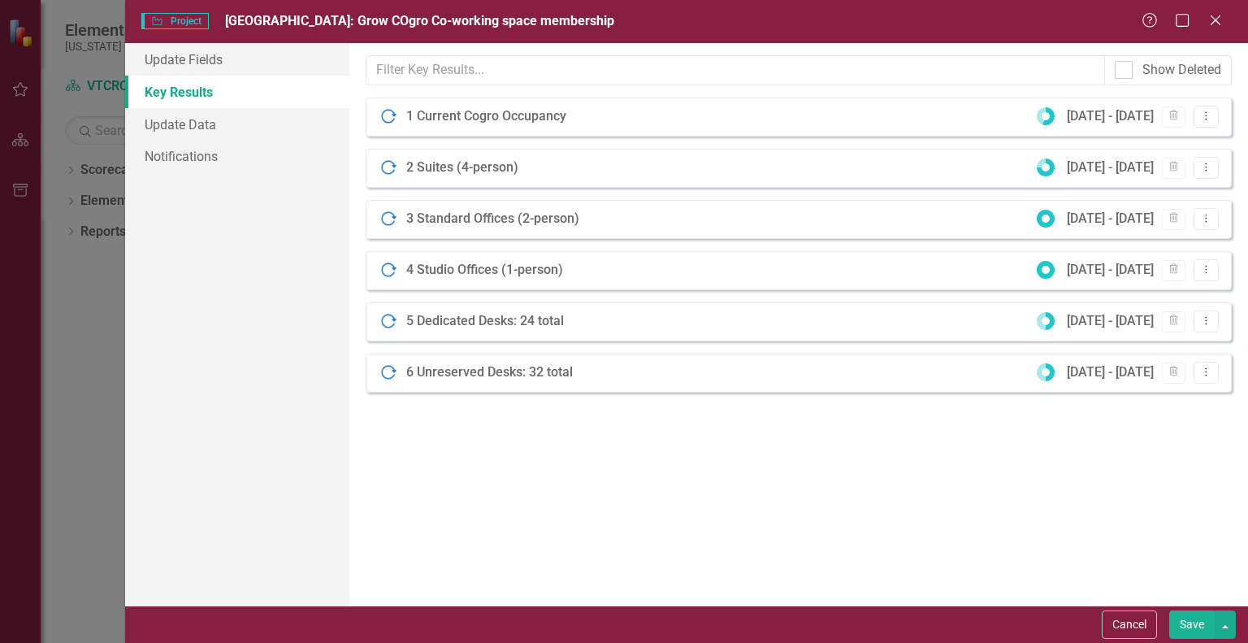
scroll to position [0, 0]
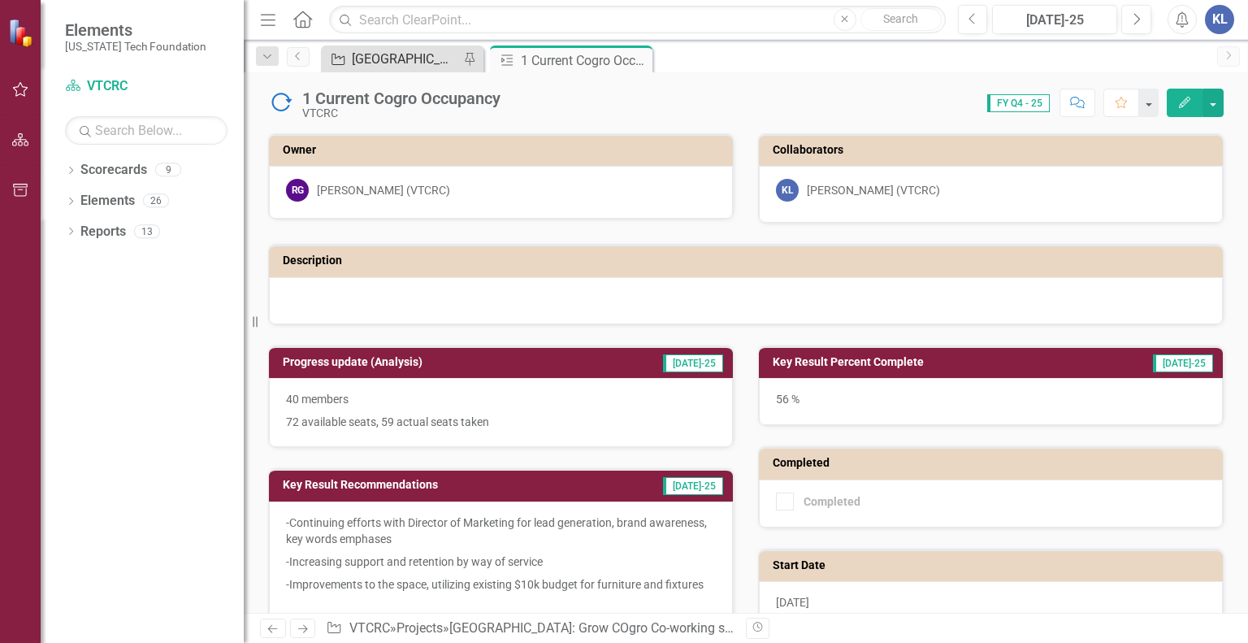
click at [412, 63] on div "[GEOGRAPHIC_DATA]: Grow COgro Co-working space membership" at bounding box center [405, 59] width 107 height 20
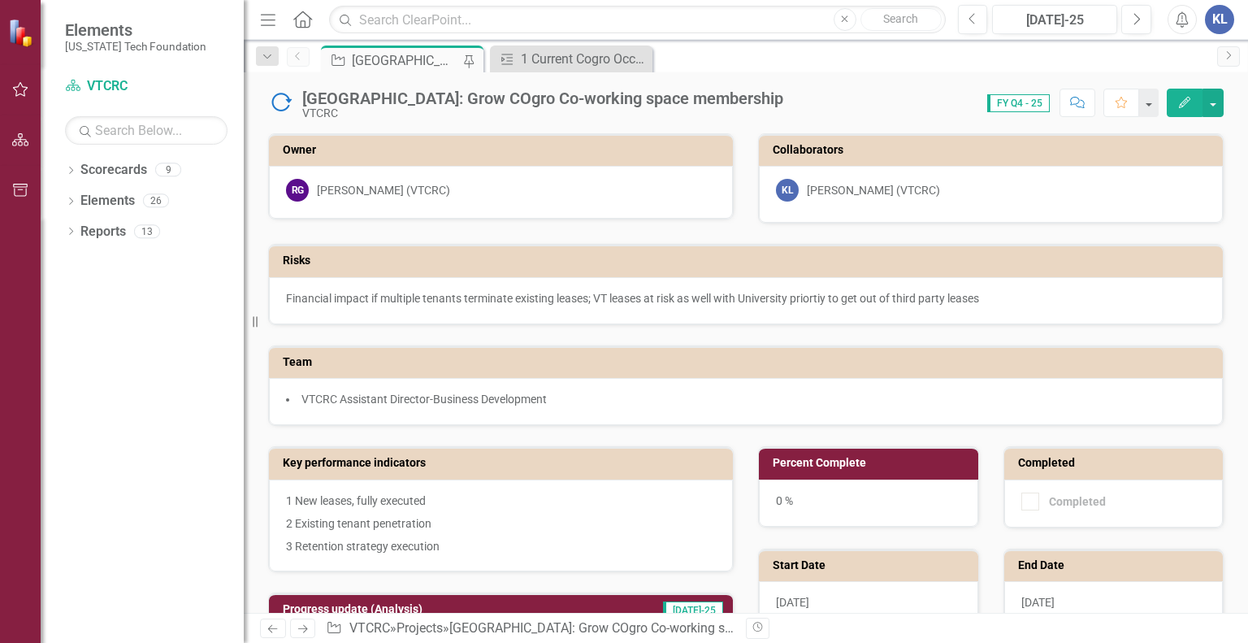
click at [830, 457] on h3 "Percent Complete" at bounding box center [871, 463] width 197 height 12
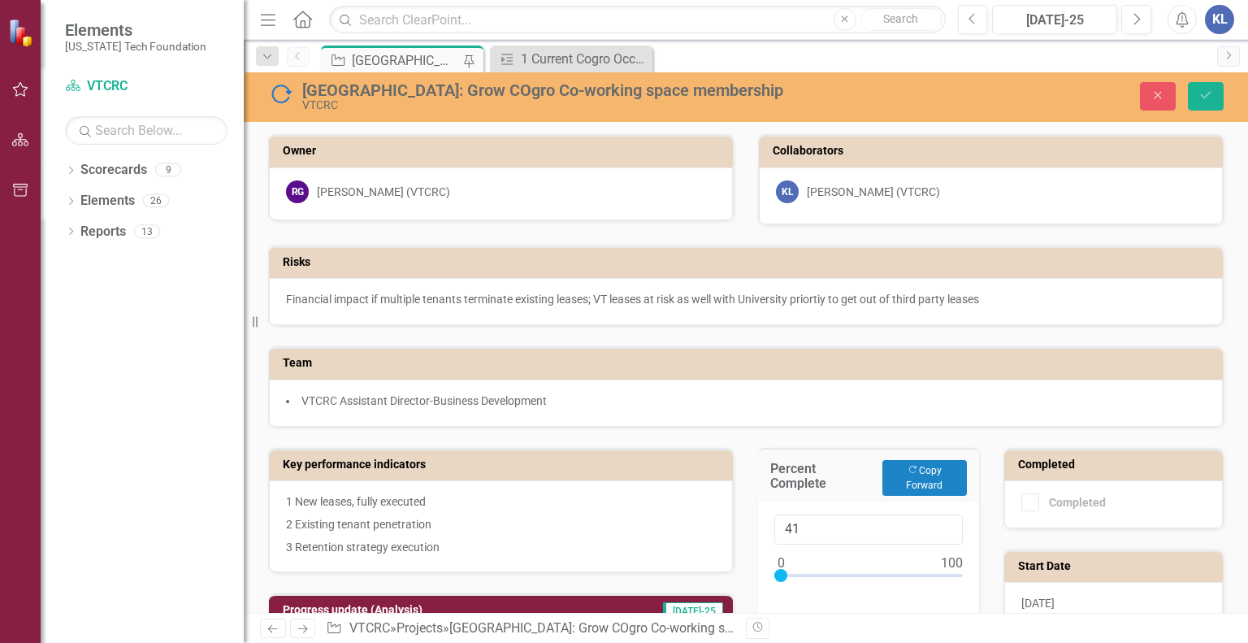
click at [845, 569] on div at bounding box center [868, 579] width 188 height 20
click at [859, 570] on div at bounding box center [868, 579] width 188 height 20
click at [870, 569] on div at bounding box center [868, 579] width 188 height 20
click at [873, 569] on div at bounding box center [875, 575] width 13 height 13
click at [874, 569] on div at bounding box center [875, 575] width 13 height 13
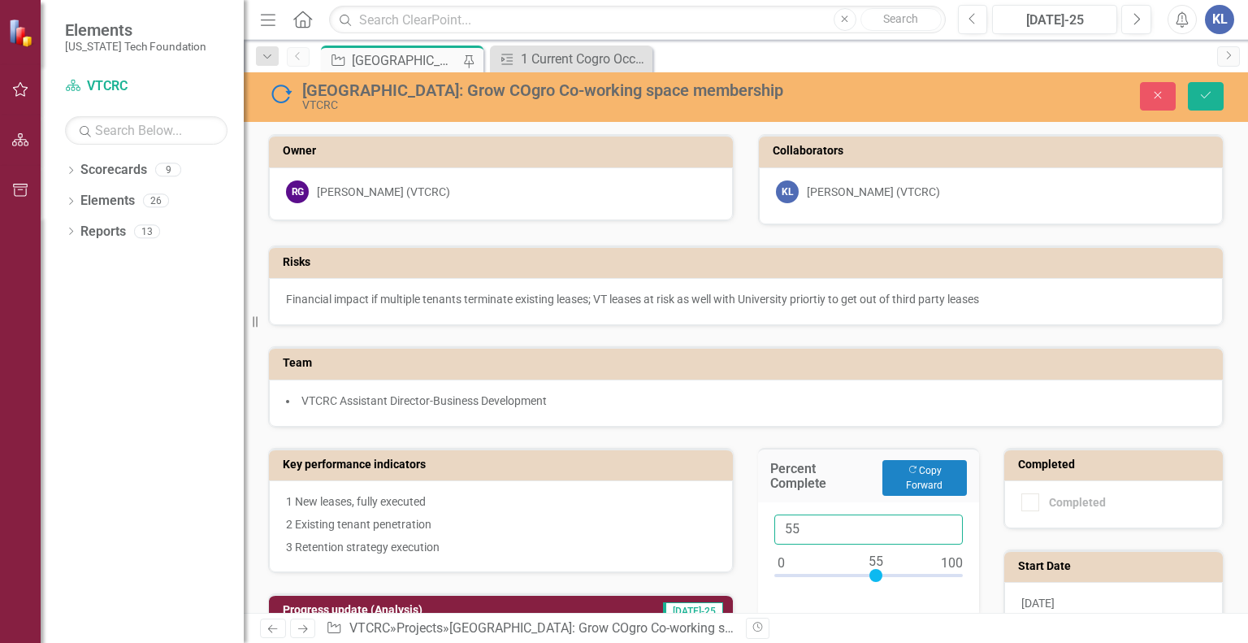
click at [836, 524] on input "55" at bounding box center [868, 529] width 188 height 30
type input "56"
click at [937, 520] on input "56" at bounding box center [868, 529] width 188 height 30
click at [970, 529] on div "Percent Complete Copy Forward Copy Forward 56" at bounding box center [868, 522] width 245 height 190
click at [1198, 93] on icon "Save" at bounding box center [1205, 94] width 15 height 11
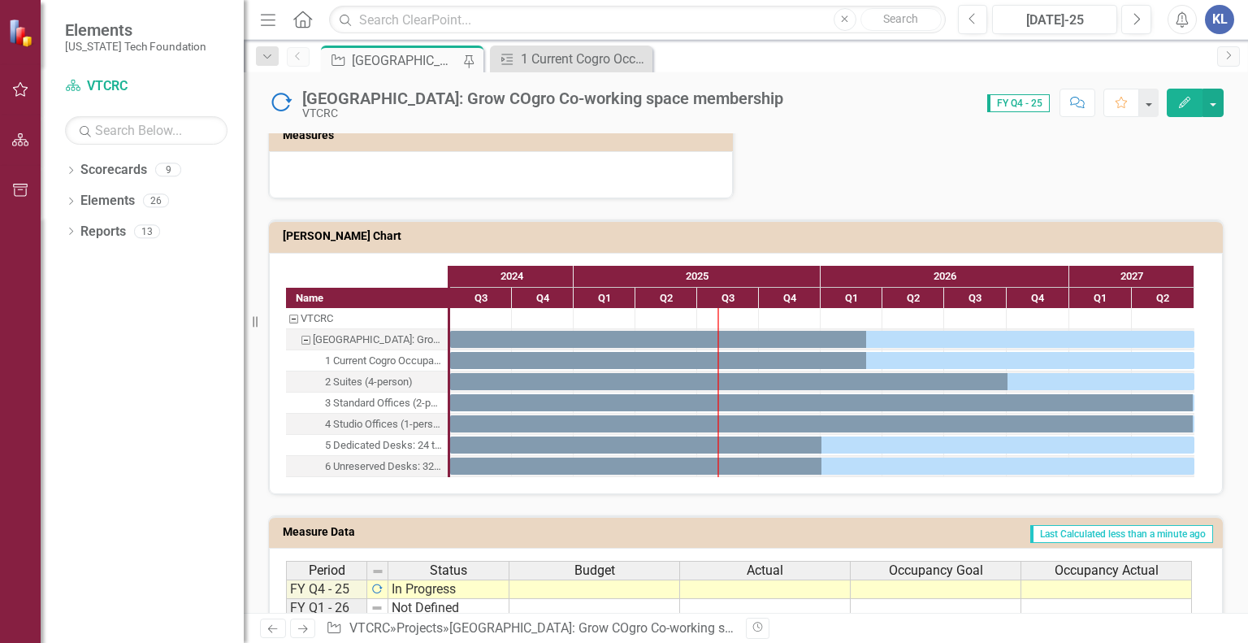
scroll to position [890, 0]
click at [919, 579] on td at bounding box center [936, 588] width 171 height 19
type textarea "60"
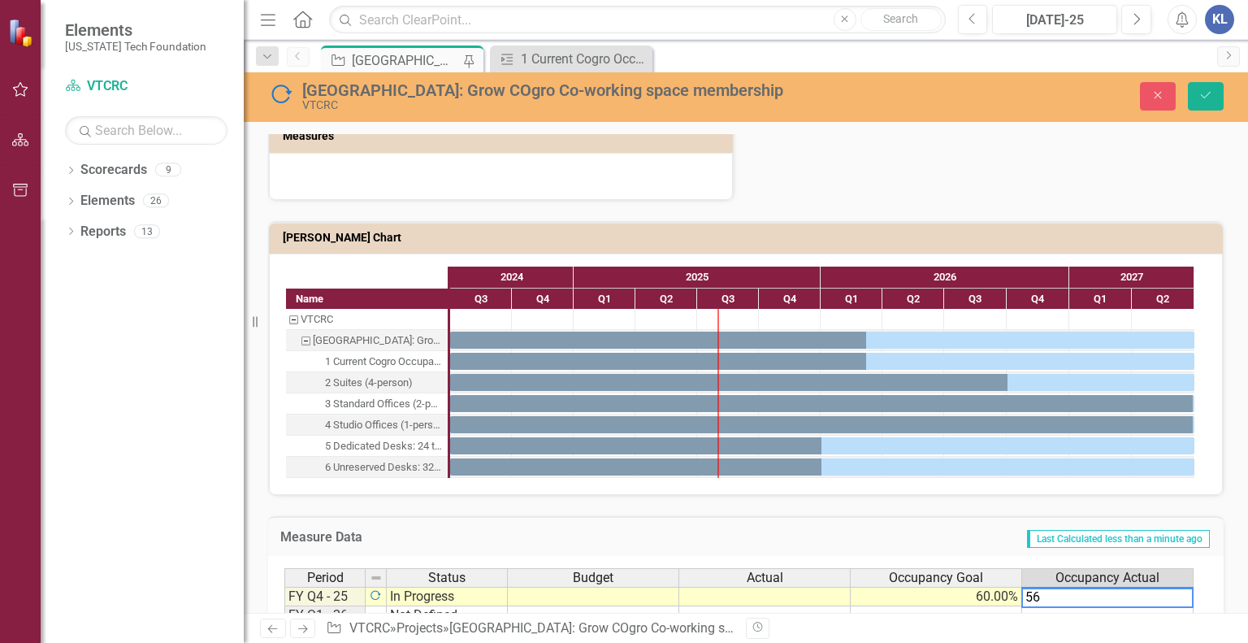
type textarea "56"
click at [955, 529] on td "Last Calculated less than a minute ago" at bounding box center [889, 538] width 644 height 21
click at [1210, 100] on icon "Save" at bounding box center [1205, 94] width 15 height 11
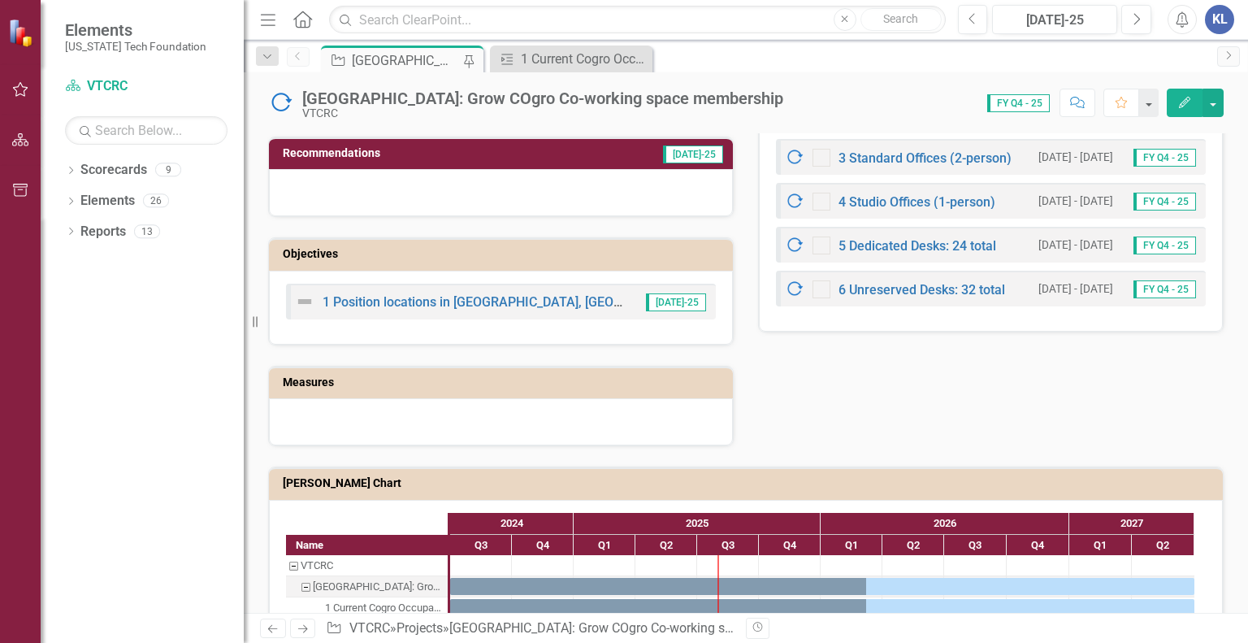
scroll to position [933, 0]
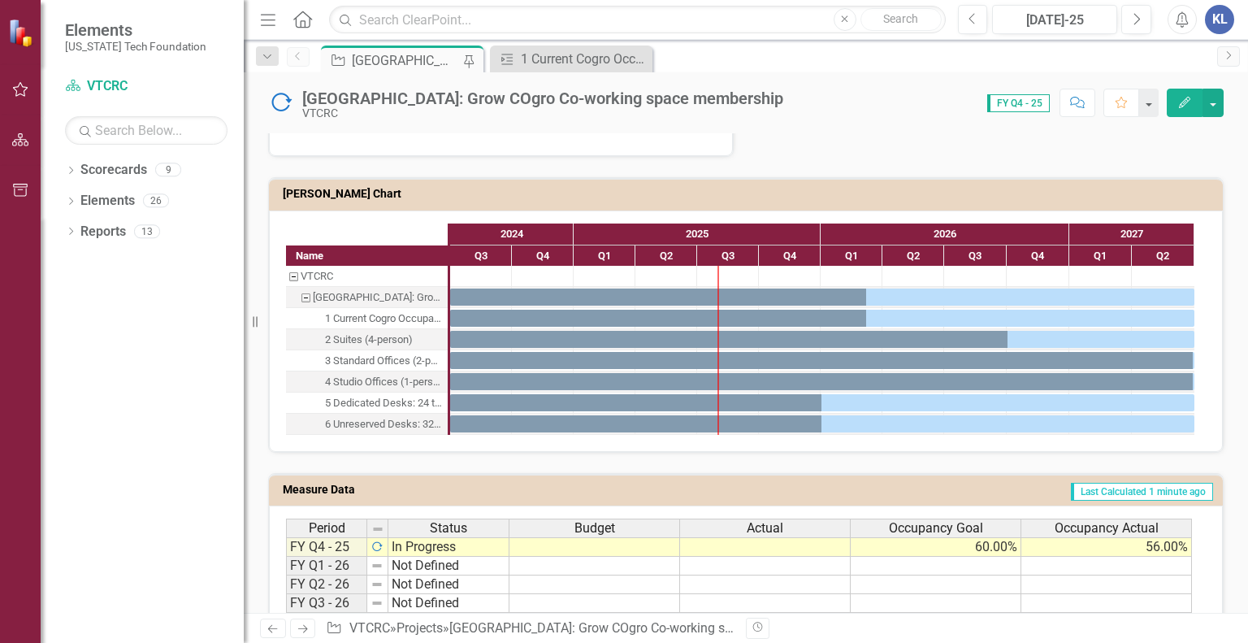
click at [666, 373] on div "Task: Start date: 2024-07-01 End date: 2027-06-30" at bounding box center [822, 381] width 744 height 17
click at [638, 63] on icon "Close" at bounding box center [638, 59] width 16 height 13
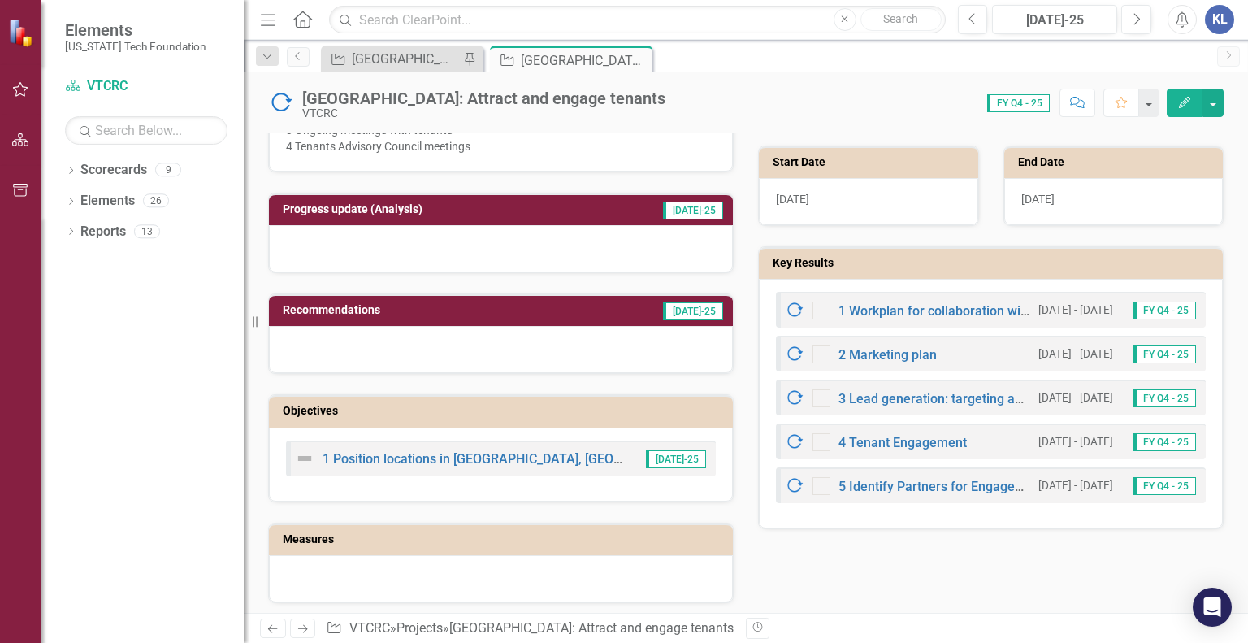
scroll to position [580, 0]
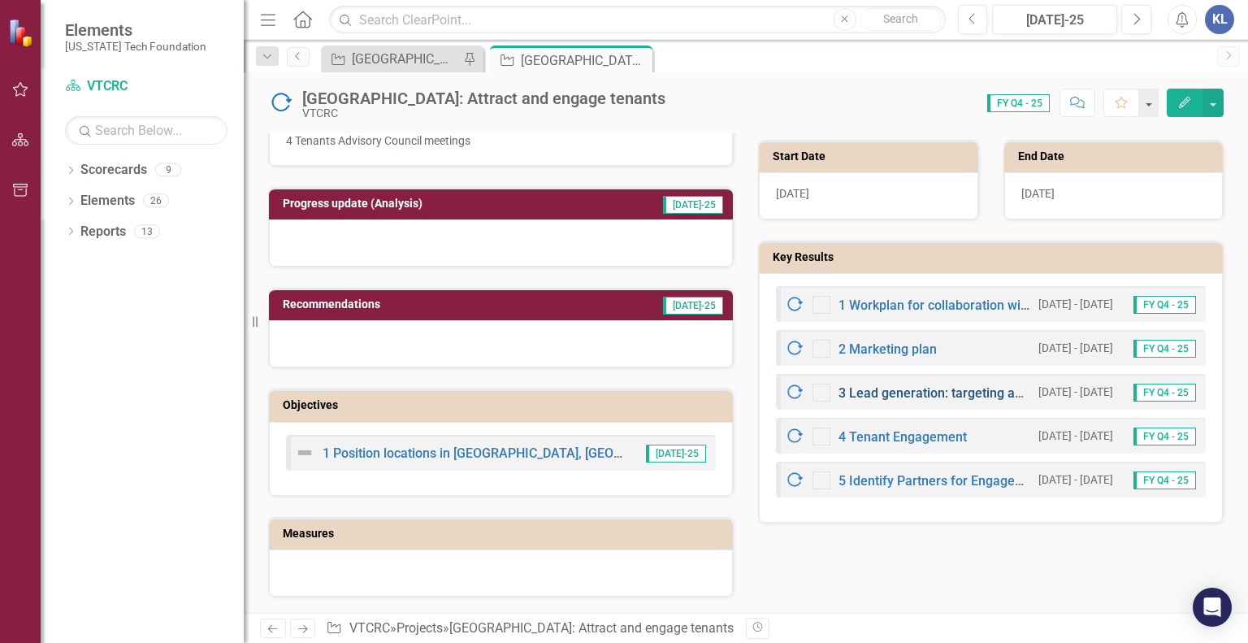
click at [929, 393] on link "3 Lead generation: targeting and outreach" at bounding box center [961, 392] width 246 height 15
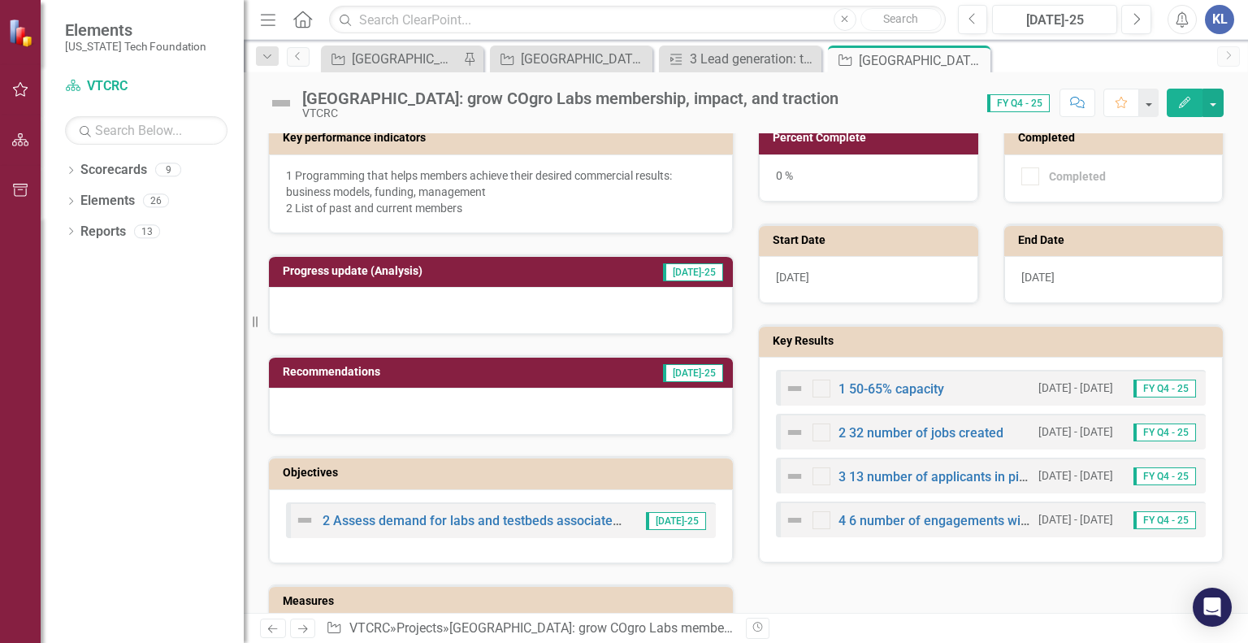
scroll to position [350, 0]
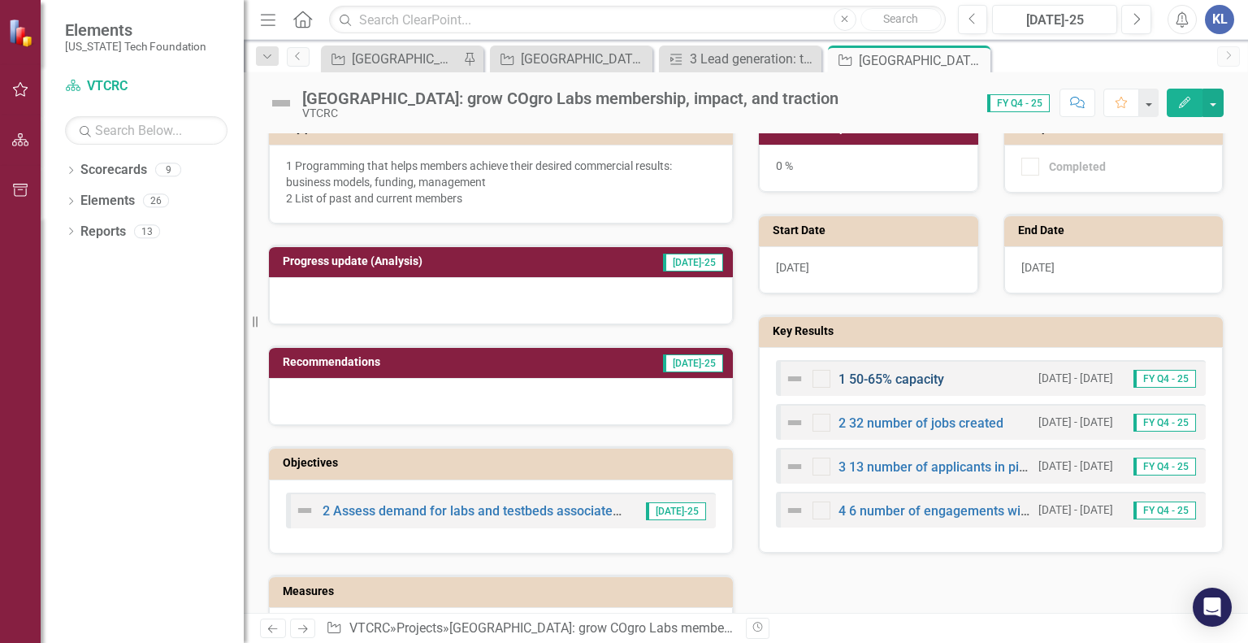
click at [874, 371] on link "1 50-65% capacity" at bounding box center [891, 378] width 106 height 15
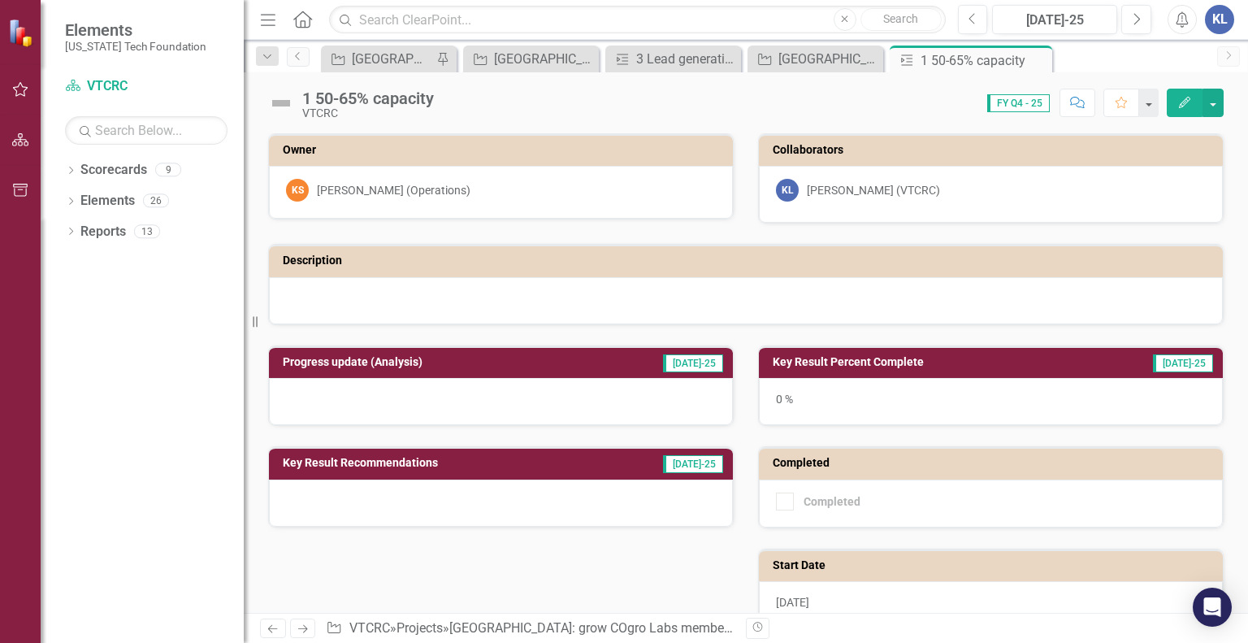
click at [874, 368] on div "Key Result Percent Complete [DATE]-25 0 %" at bounding box center [991, 385] width 466 height 80
click at [1037, 60] on icon "Close" at bounding box center [1036, 60] width 16 height 13
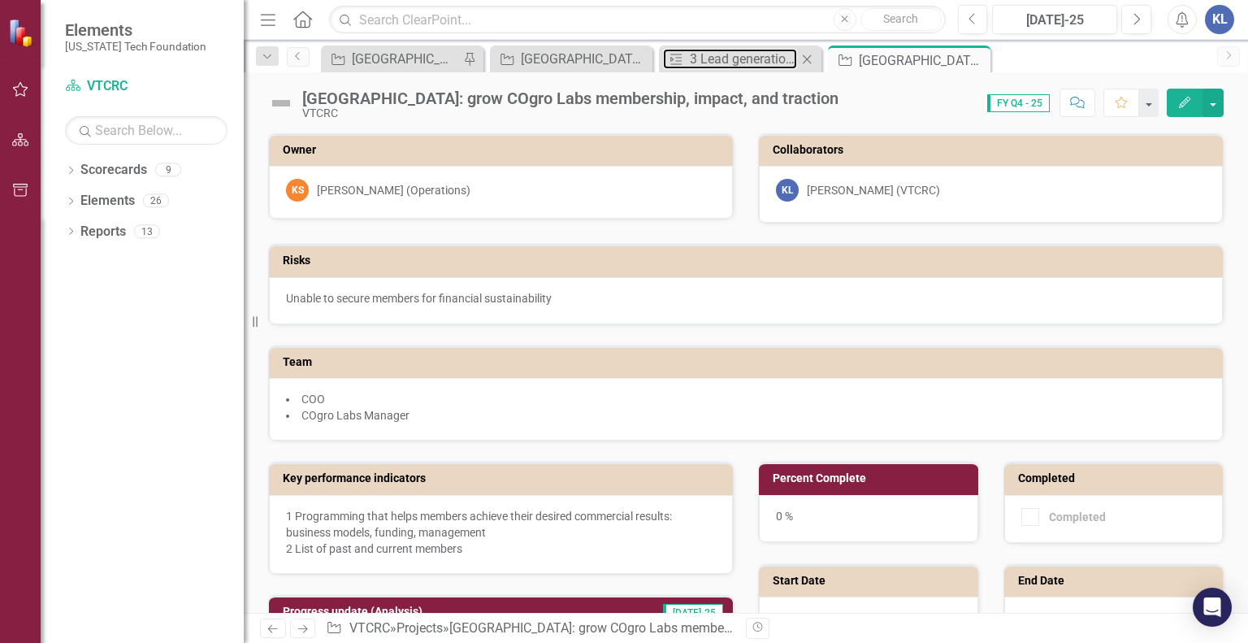
drag, startPoint x: 976, startPoint y: 59, endPoint x: 809, endPoint y: 55, distance: 166.6
click at [809, 55] on div "Key Result 3 Lead generation: targeting and outreach Close" at bounding box center [740, 59] width 154 height 20
click at [809, 55] on icon at bounding box center [807, 58] width 9 height 9
click at [808, 58] on icon "Close" at bounding box center [806, 60] width 16 height 13
